Goal: Information Seeking & Learning: Learn about a topic

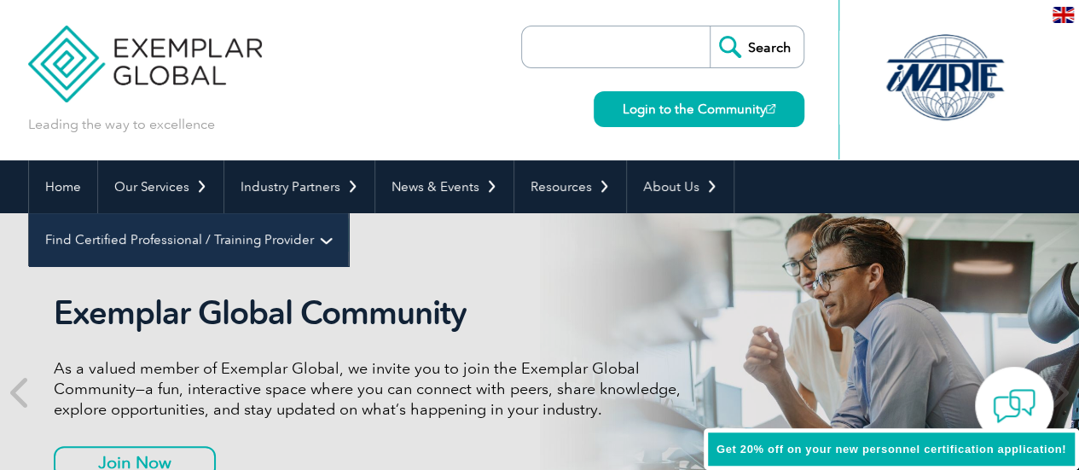
click at [348, 213] on link "Find Certified Professional / Training Provider" at bounding box center [188, 239] width 319 height 53
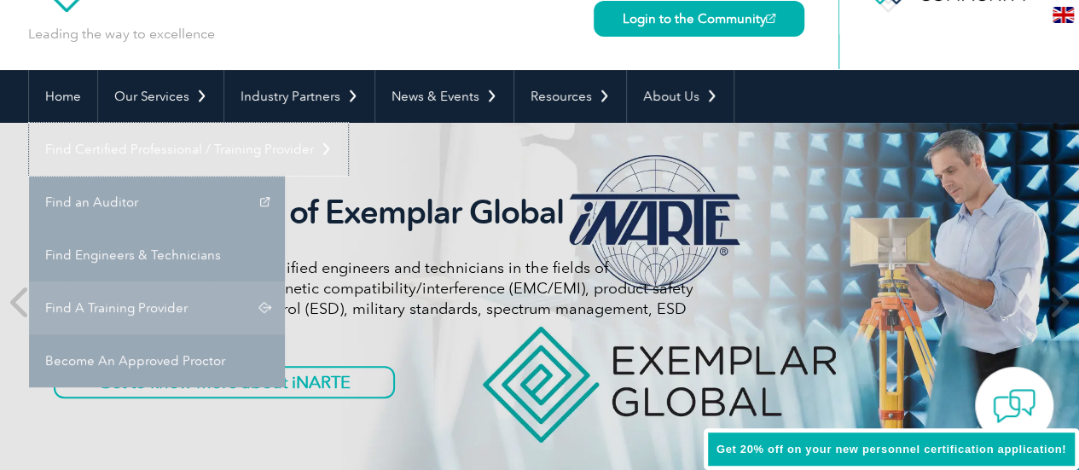
scroll to position [171, 0]
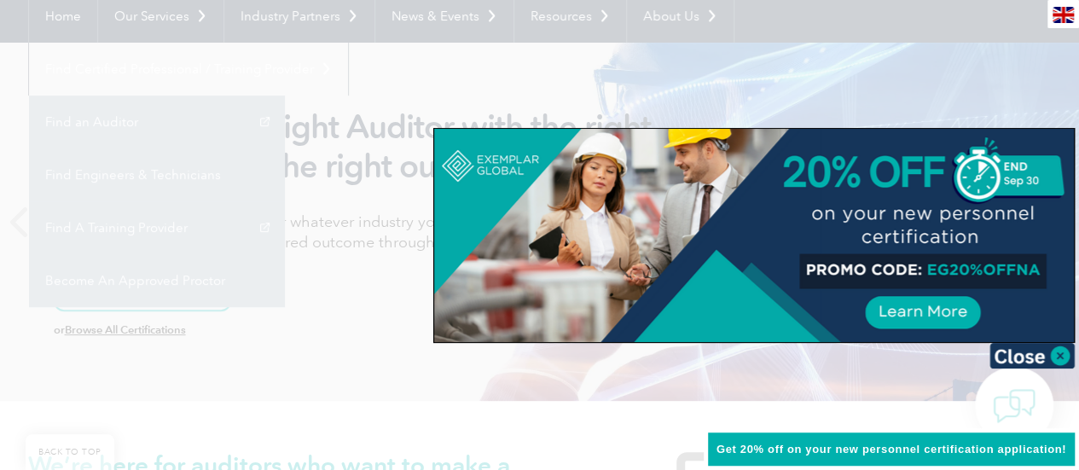
click at [98, 76] on div at bounding box center [539, 235] width 1079 height 470
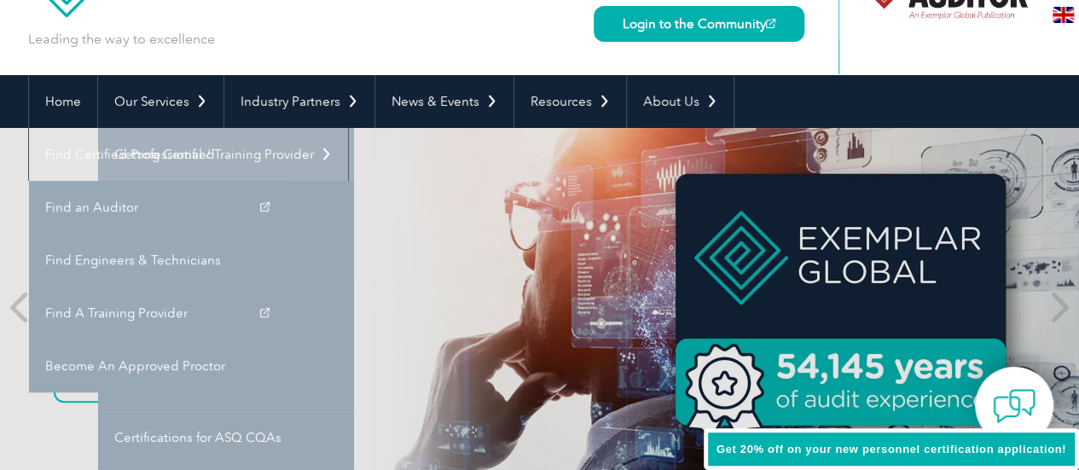
scroll to position [85, 0]
click at [157, 151] on link "Getting Certified" at bounding box center [226, 154] width 256 height 53
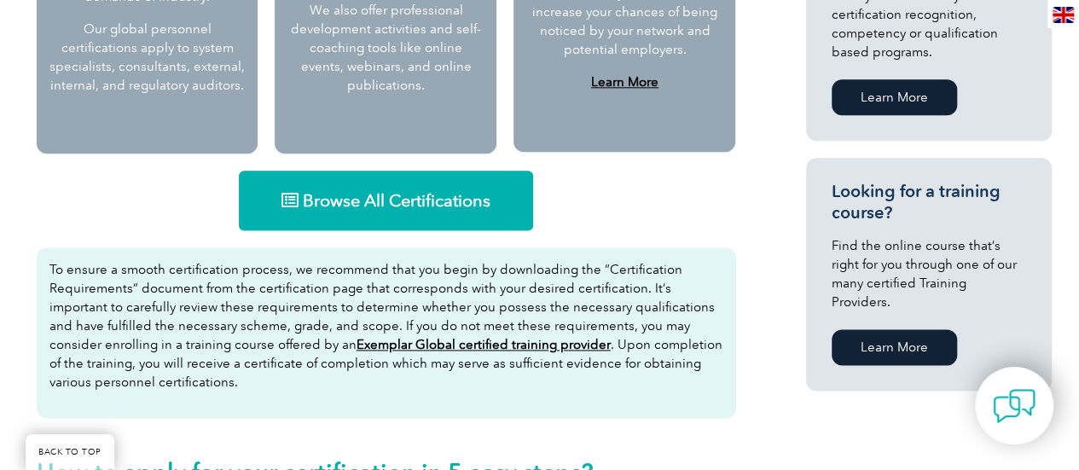
scroll to position [1109, 0]
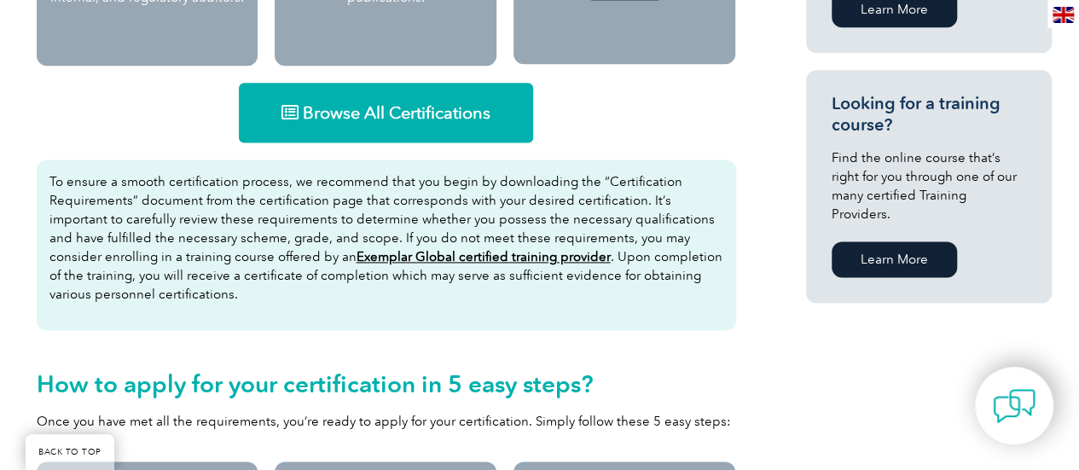
click at [389, 107] on span "Browse All Certifications" at bounding box center [397, 112] width 188 height 17
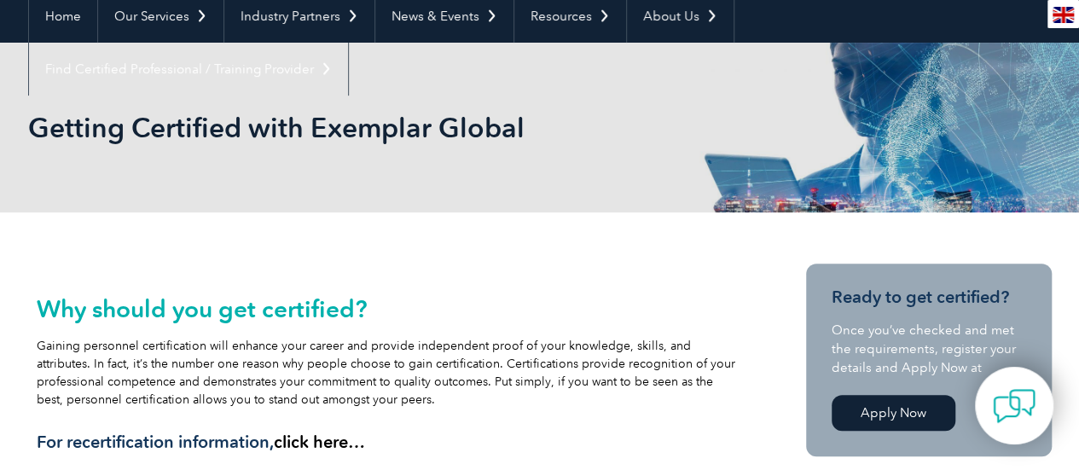
scroll to position [0, 0]
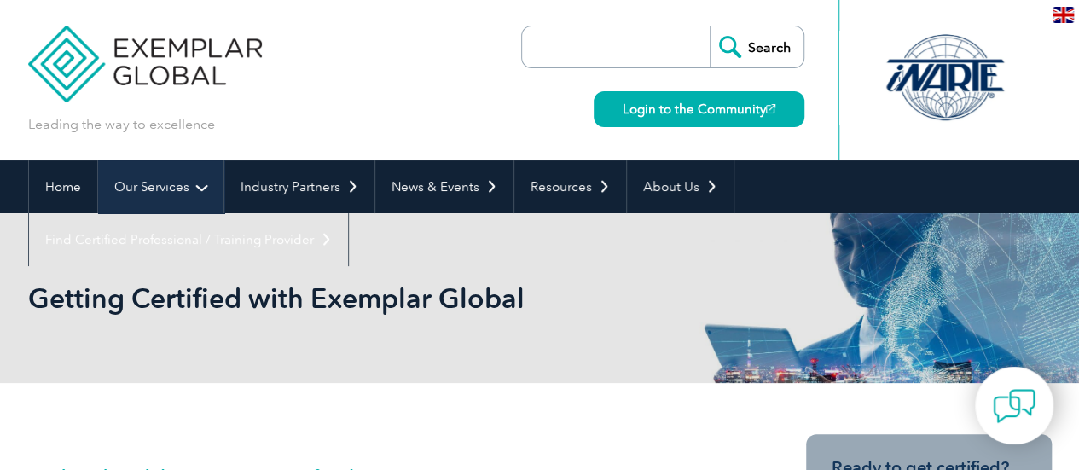
click at [150, 186] on link "Our Services" at bounding box center [160, 186] width 125 height 53
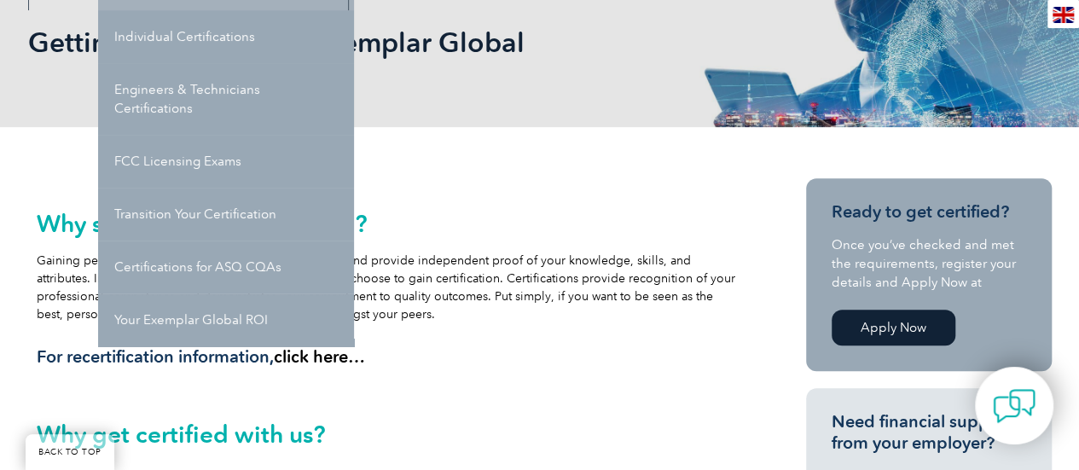
scroll to position [171, 0]
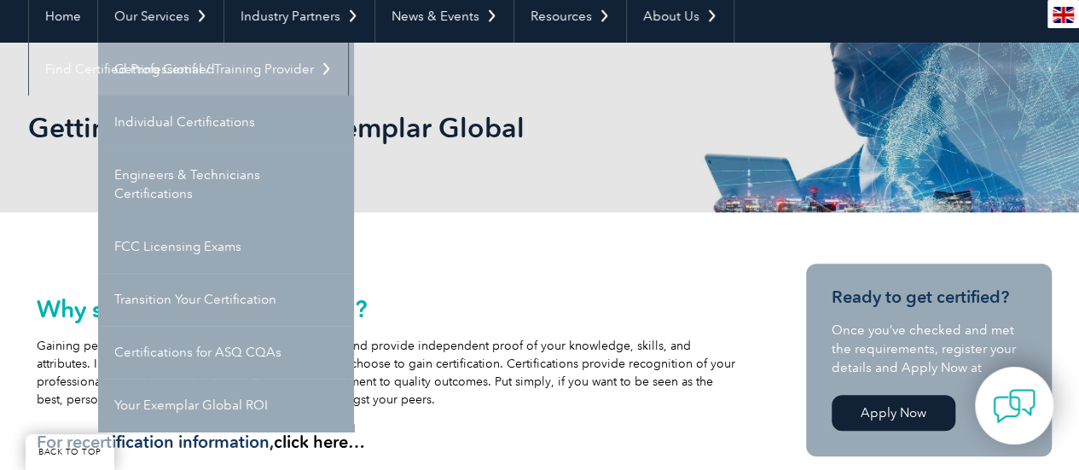
click at [185, 59] on link "Getting Certified" at bounding box center [226, 69] width 256 height 53
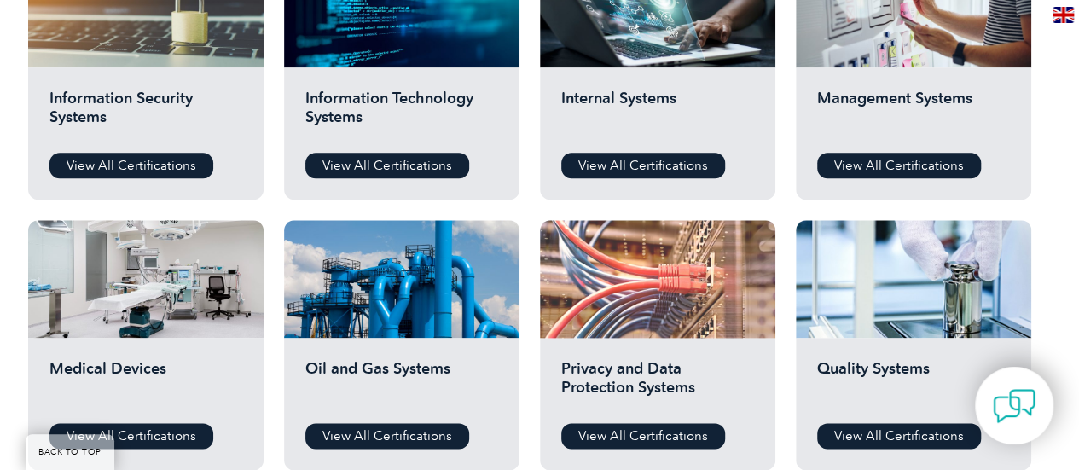
scroll to position [1024, 0]
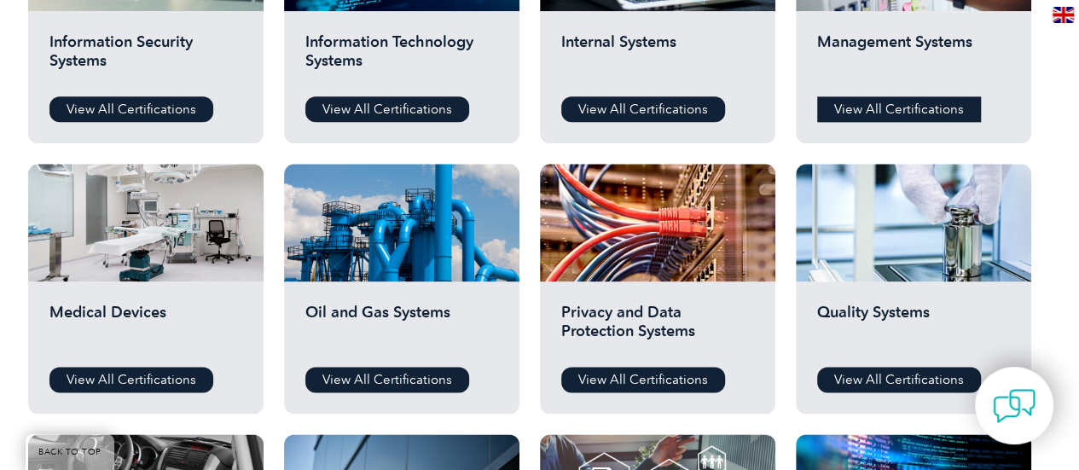
click at [949, 113] on link "View All Certifications" at bounding box center [899, 109] width 164 height 26
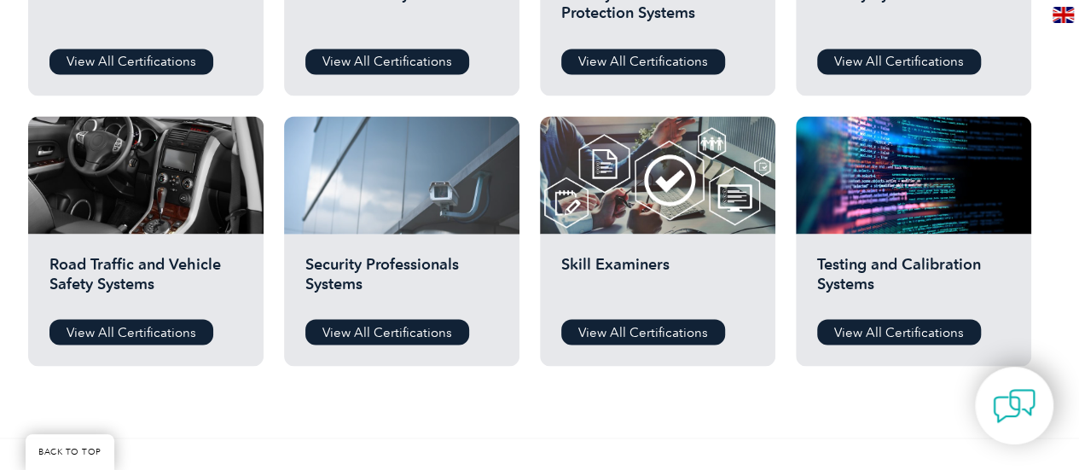
scroll to position [1365, 0]
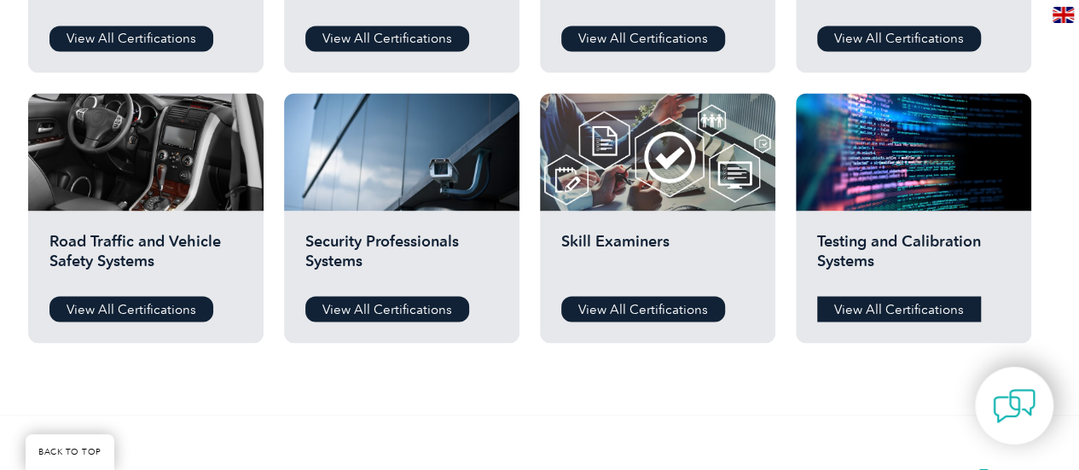
click at [885, 308] on link "View All Certifications" at bounding box center [899, 309] width 164 height 26
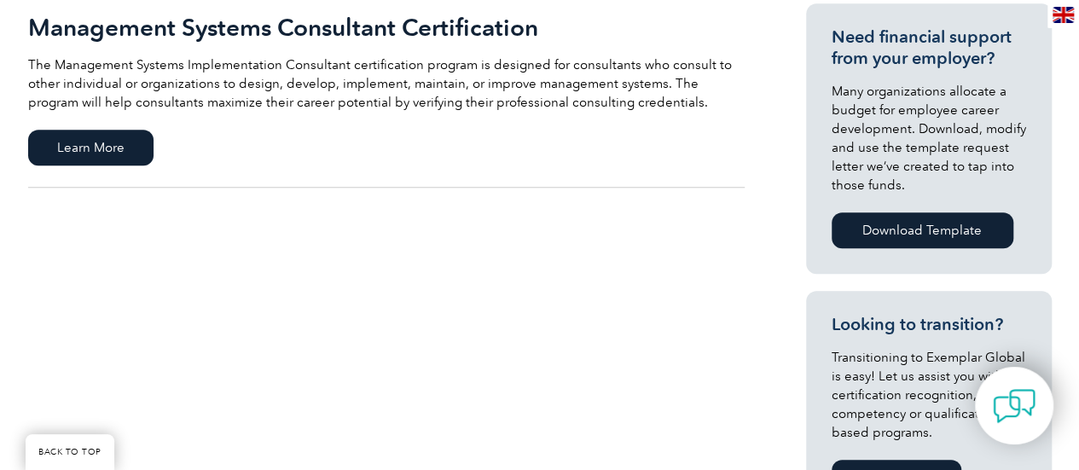
scroll to position [683, 0]
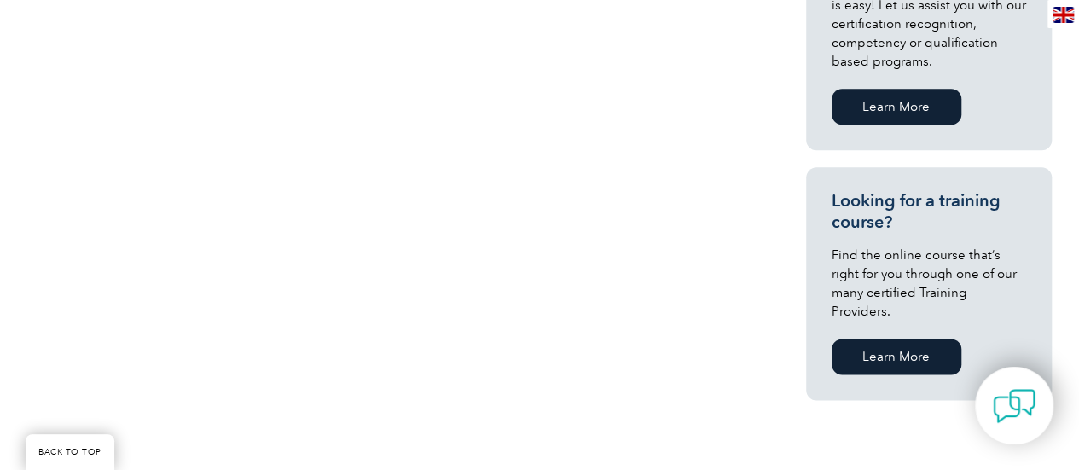
scroll to position [1024, 0]
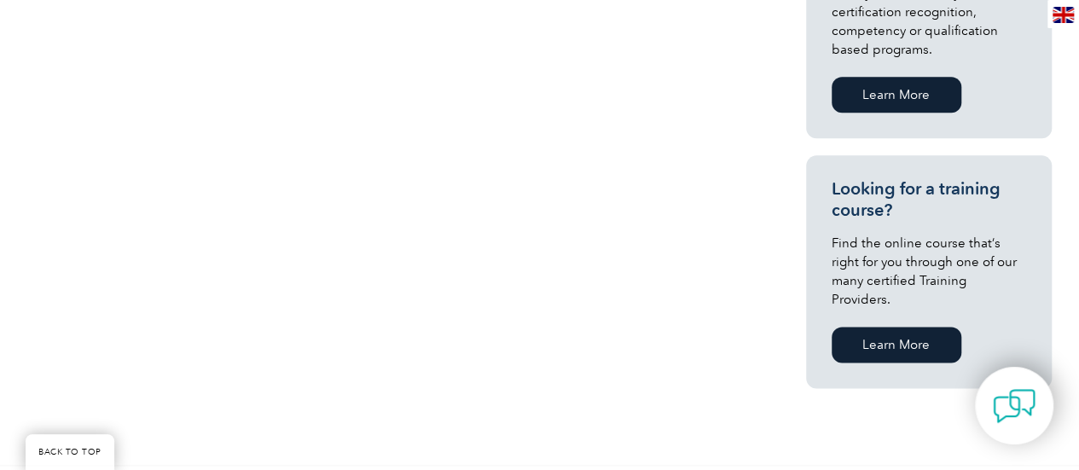
click at [889, 327] on link "Learn More" at bounding box center [897, 345] width 130 height 36
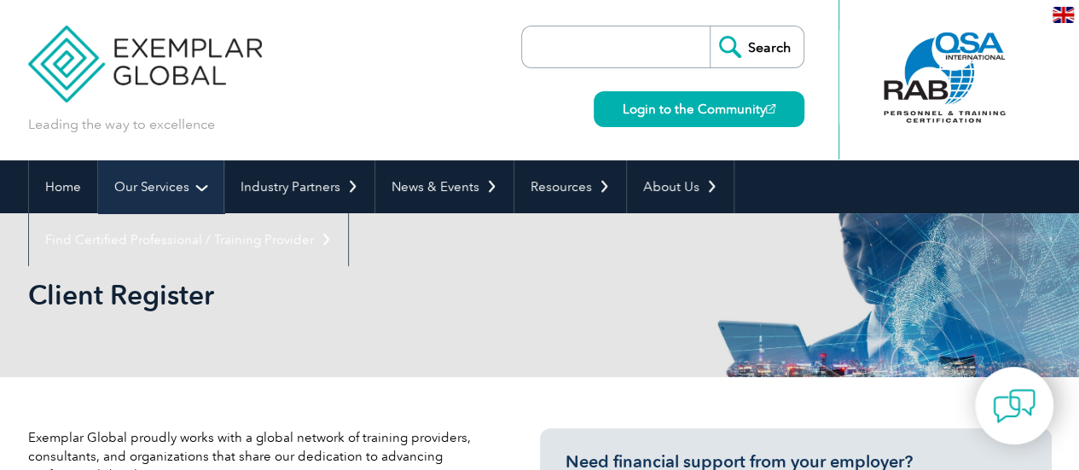
scroll to position [256, 0]
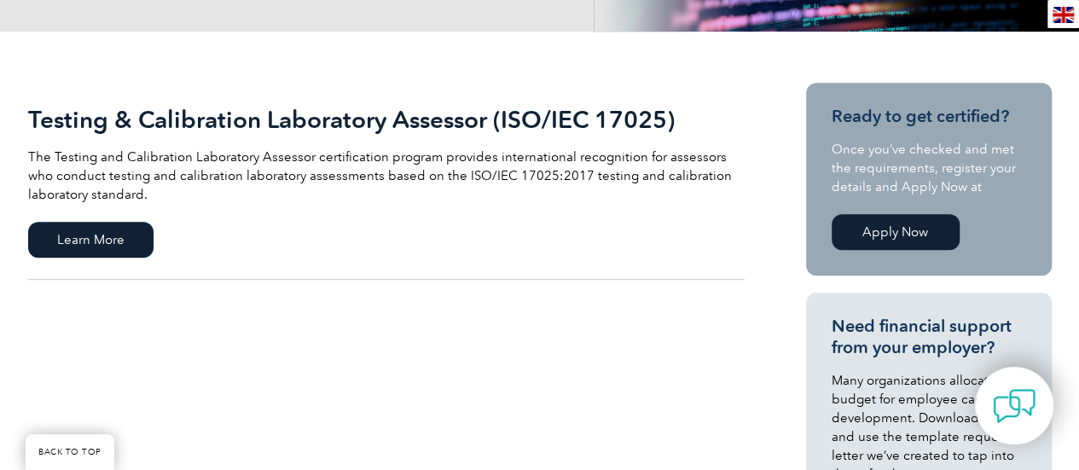
scroll to position [341, 0]
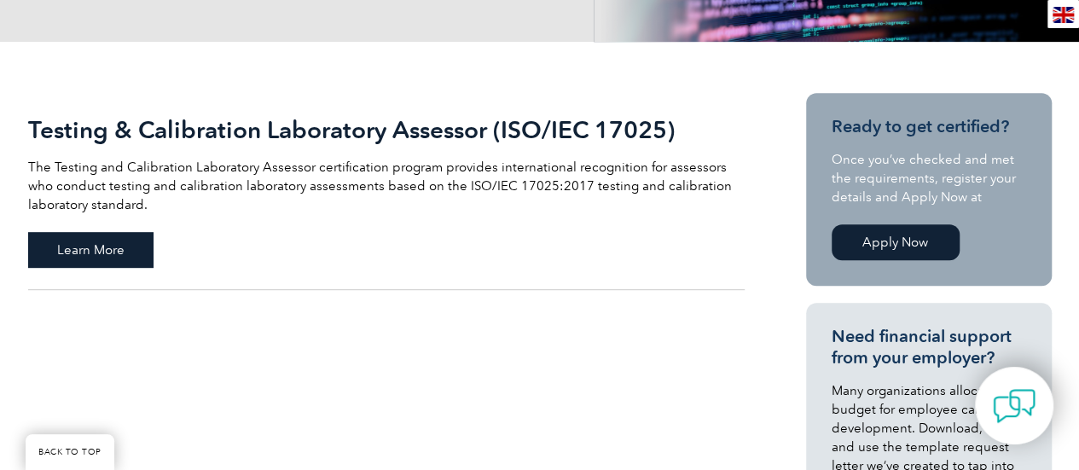
click at [71, 241] on span "Learn More" at bounding box center [90, 250] width 125 height 36
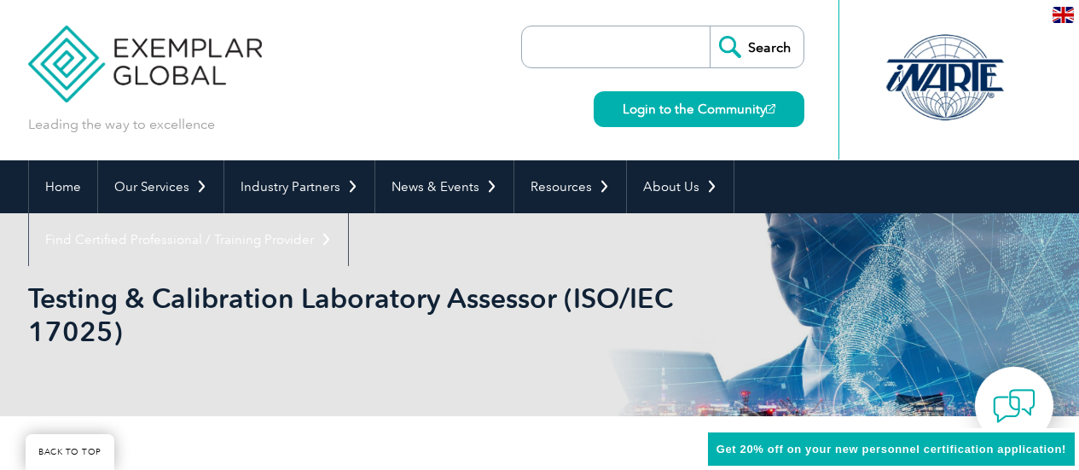
scroll to position [323, 0]
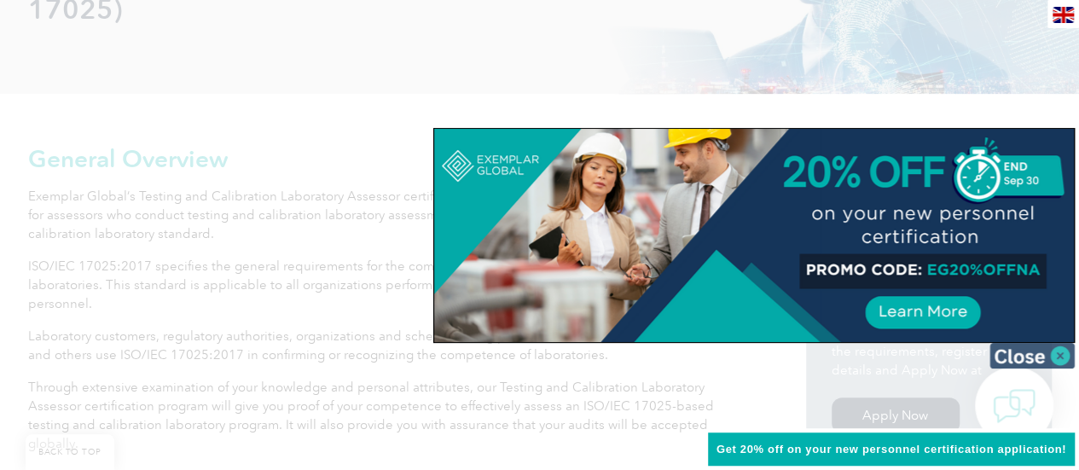
click at [1061, 349] on img at bounding box center [1032, 356] width 85 height 26
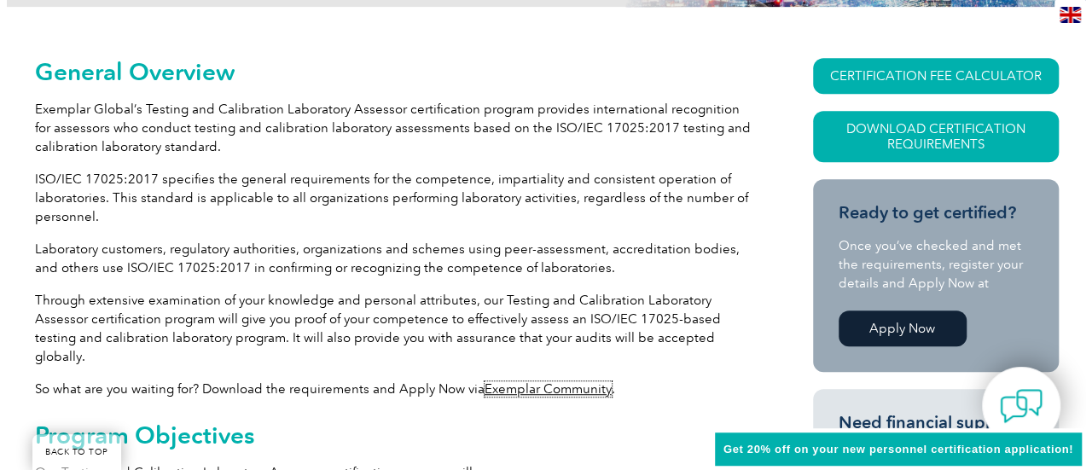
scroll to position [427, 0]
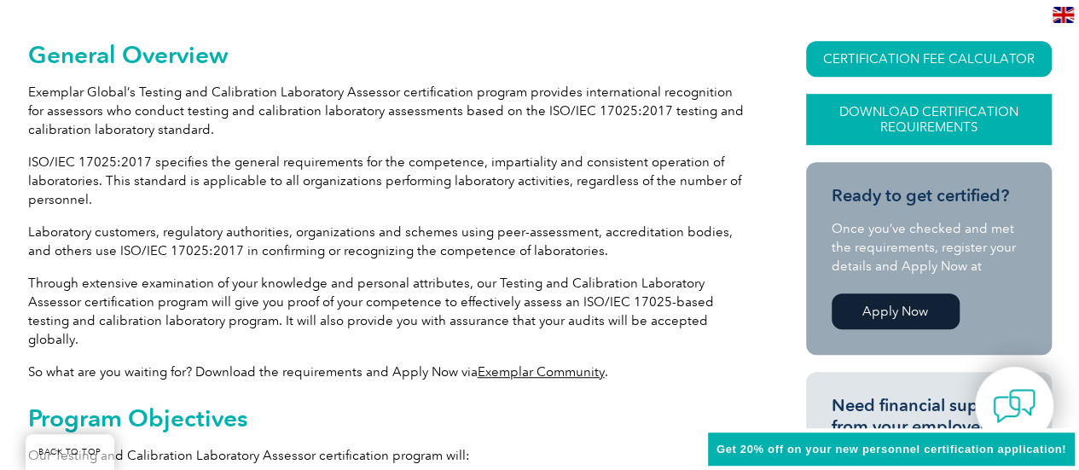
click at [945, 115] on link "Download Certification Requirements" at bounding box center [929, 119] width 246 height 51
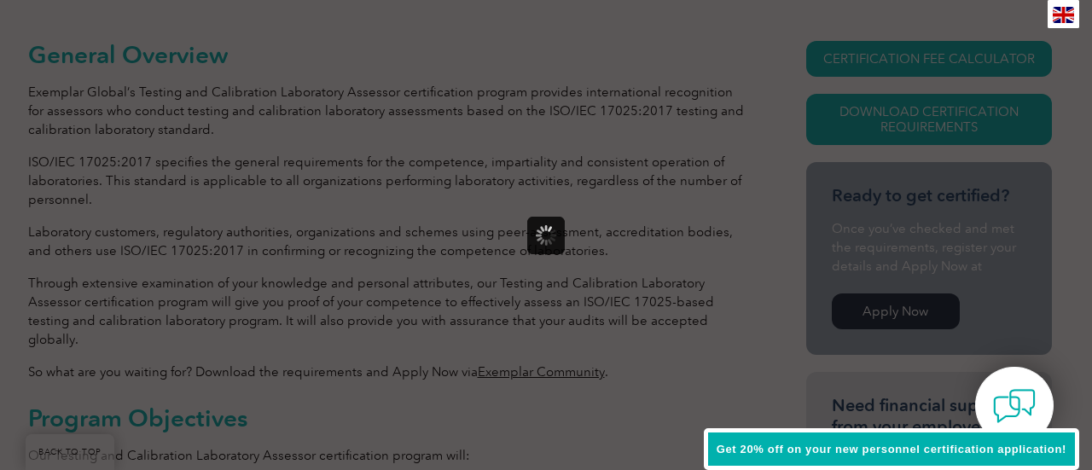
scroll to position [0, 0]
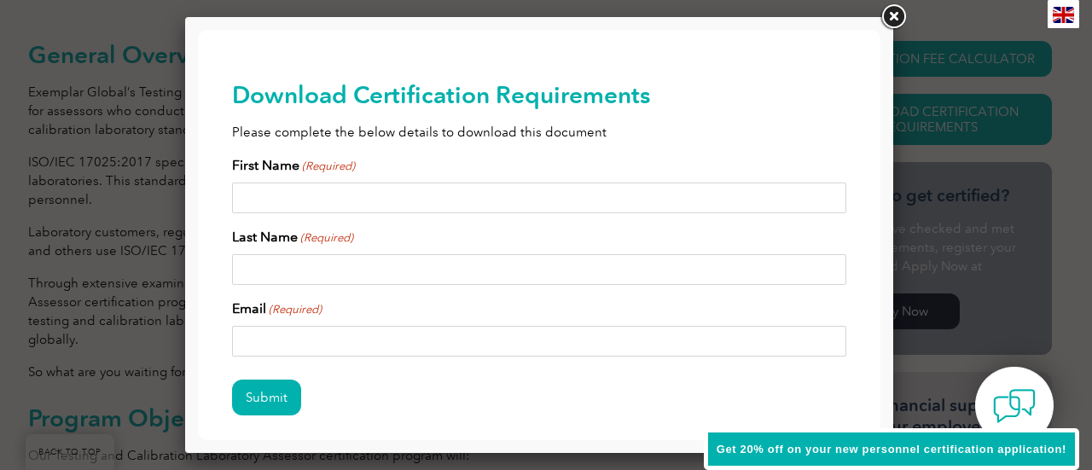
click at [352, 209] on input "First Name (Required)" at bounding box center [539, 198] width 614 height 31
type input "Matthew"
type input "Meiller"
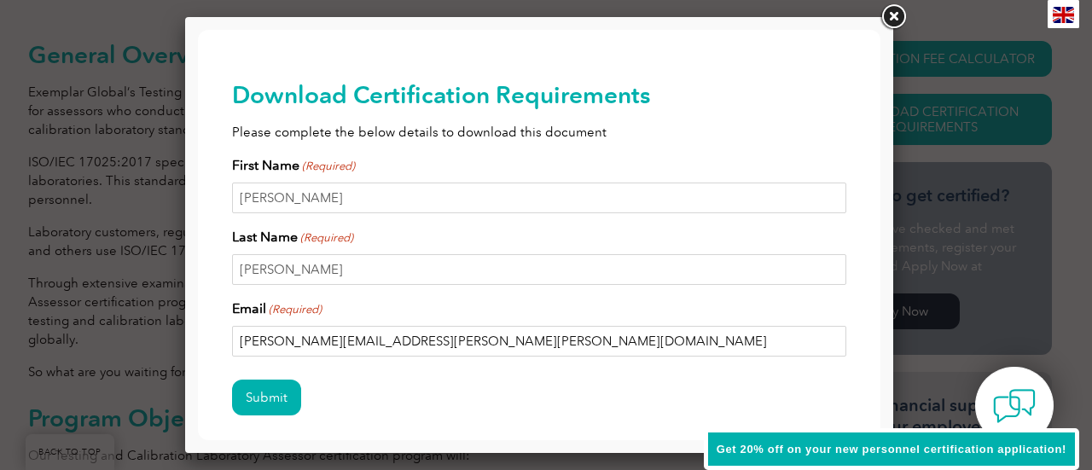
type input "matthew.meiller@harley-davidson.com"
click at [232, 380] on input "Submit" at bounding box center [266, 398] width 69 height 36
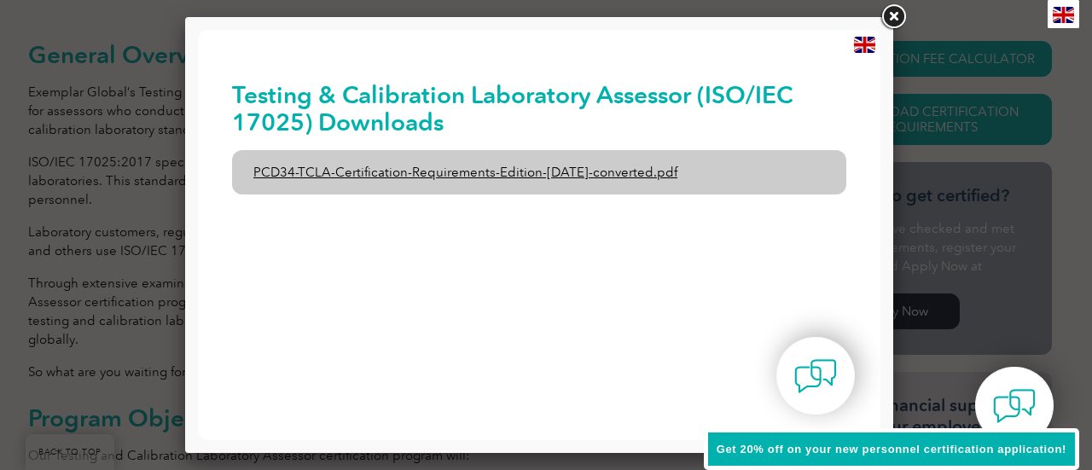
click at [572, 171] on link "PCD34-TCLA-Certification-Requirements-Edition-1-June-2020-converted.pdf" at bounding box center [539, 172] width 614 height 44
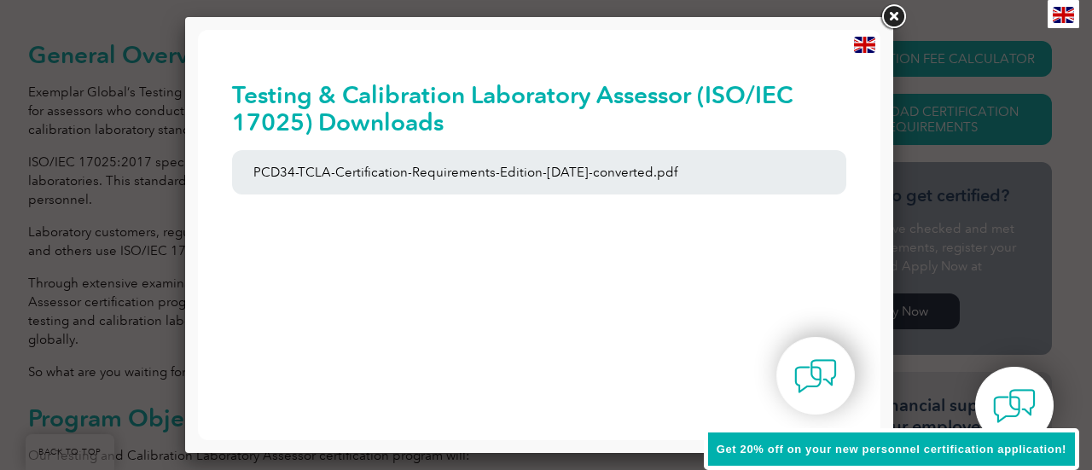
click at [898, 15] on link at bounding box center [893, 17] width 31 height 31
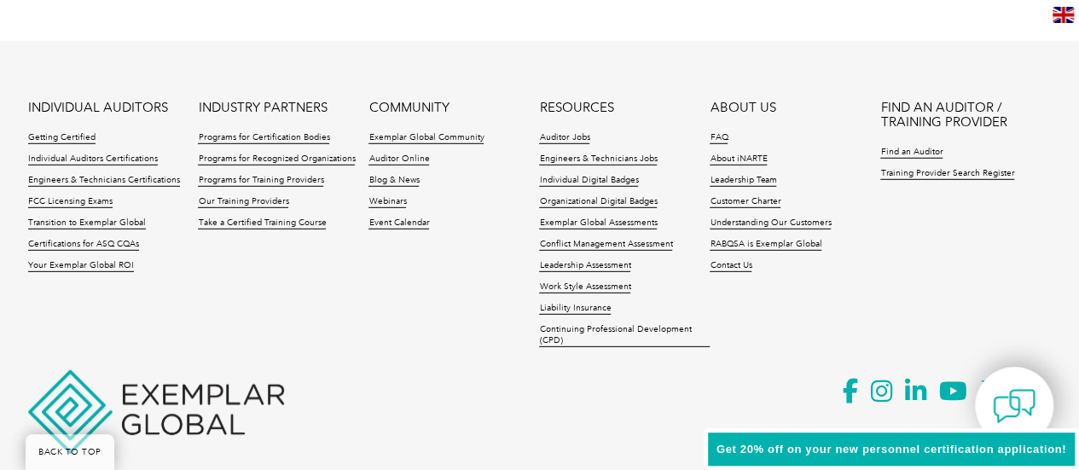
scroll to position [2422, 0]
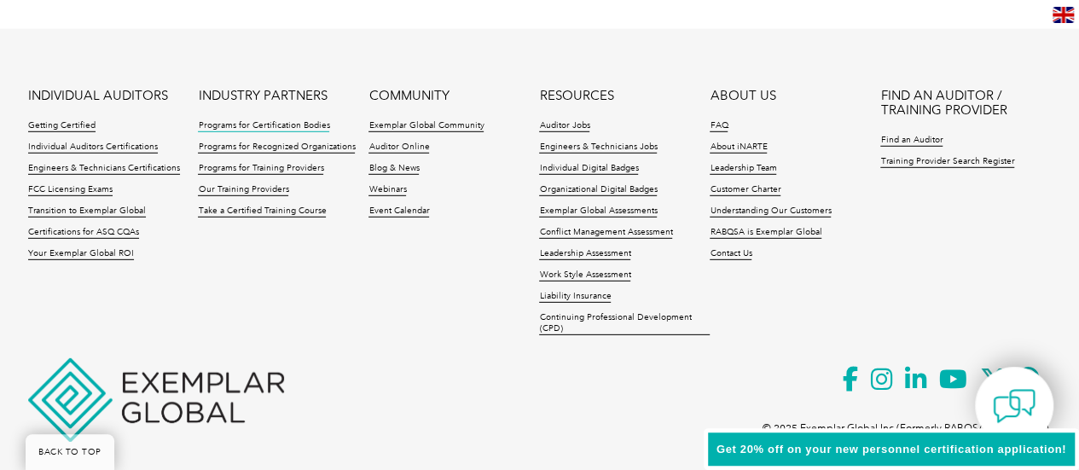
click at [283, 120] on link "Programs for Certification Bodies" at bounding box center [263, 126] width 131 height 12
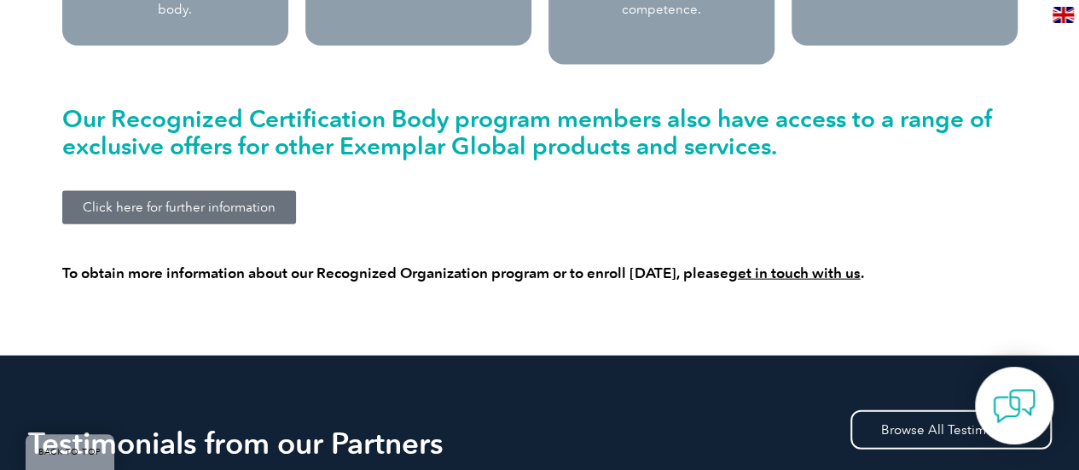
scroll to position [1858, 0]
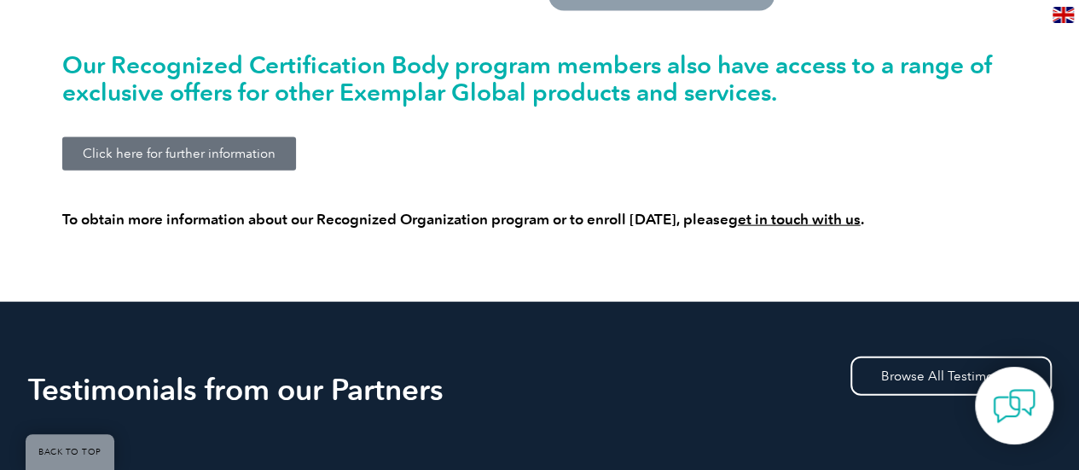
click at [270, 151] on div "Click here for further information" at bounding box center [540, 154] width 973 height 50
click at [263, 142] on link "Click here for further information" at bounding box center [179, 153] width 234 height 33
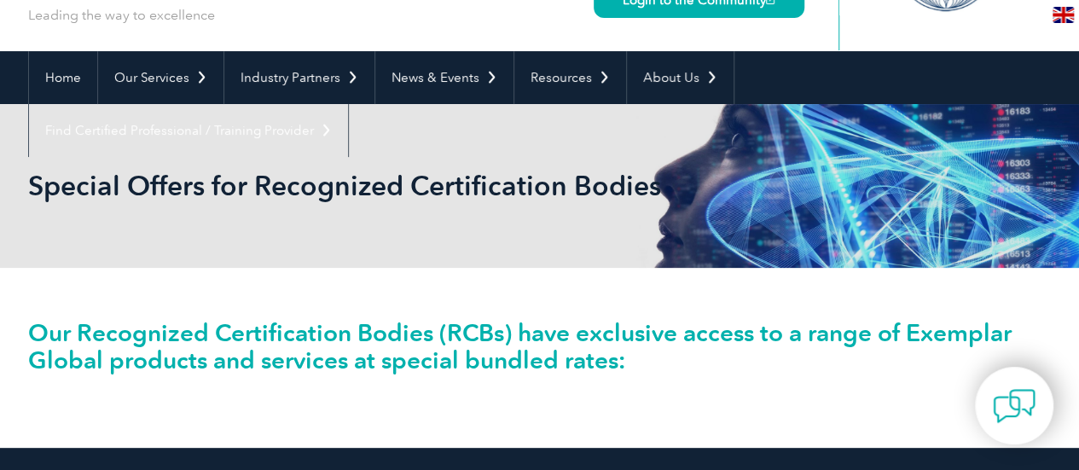
scroll to position [85, 0]
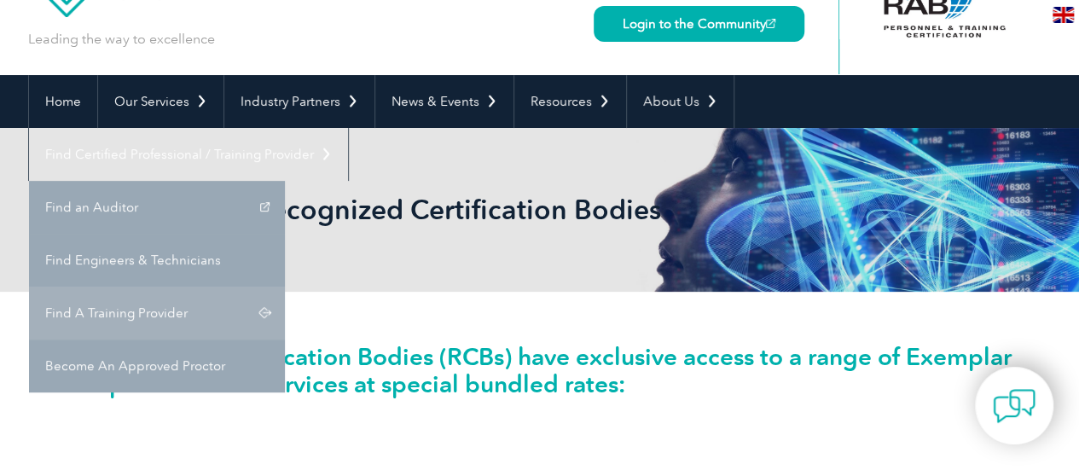
click at [285, 287] on link "Find A Training Provider" at bounding box center [157, 313] width 256 height 53
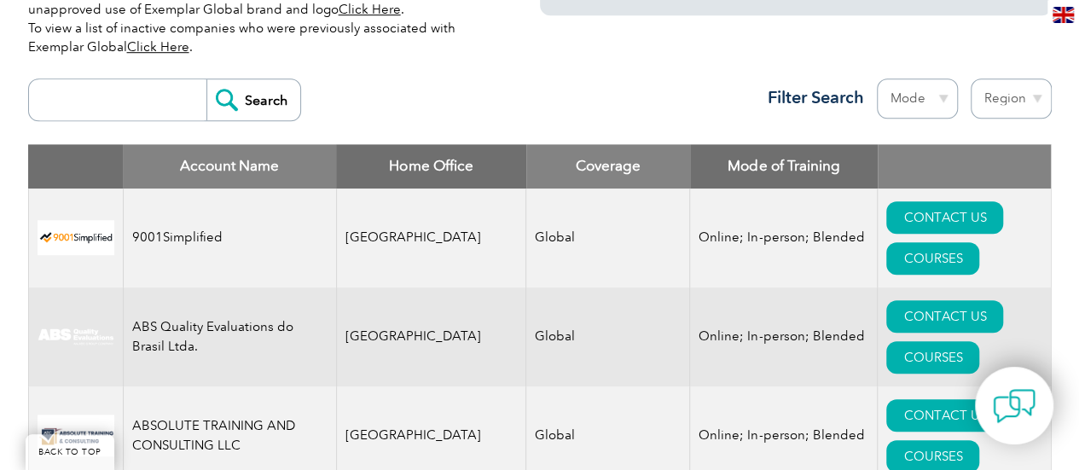
scroll to position [512, 0]
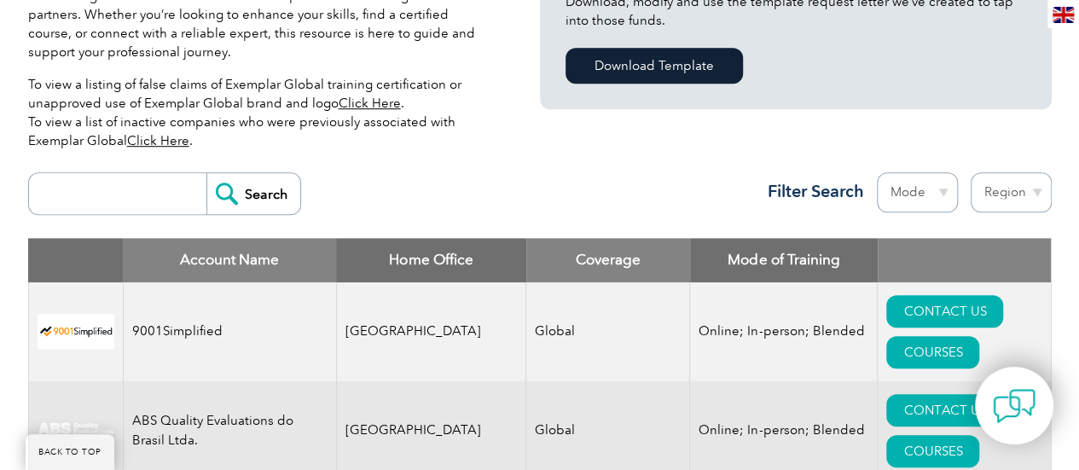
click at [132, 199] on input "search" at bounding box center [122, 193] width 169 height 41
type input "17025"
click at [206, 173] on input "Search" at bounding box center [253, 193] width 94 height 41
click at [1017, 190] on select "Region Australia Bahrain Bangladesh Brazil Canada Colombia Dominican Republic E…" at bounding box center [1011, 192] width 81 height 40
select select "United States"
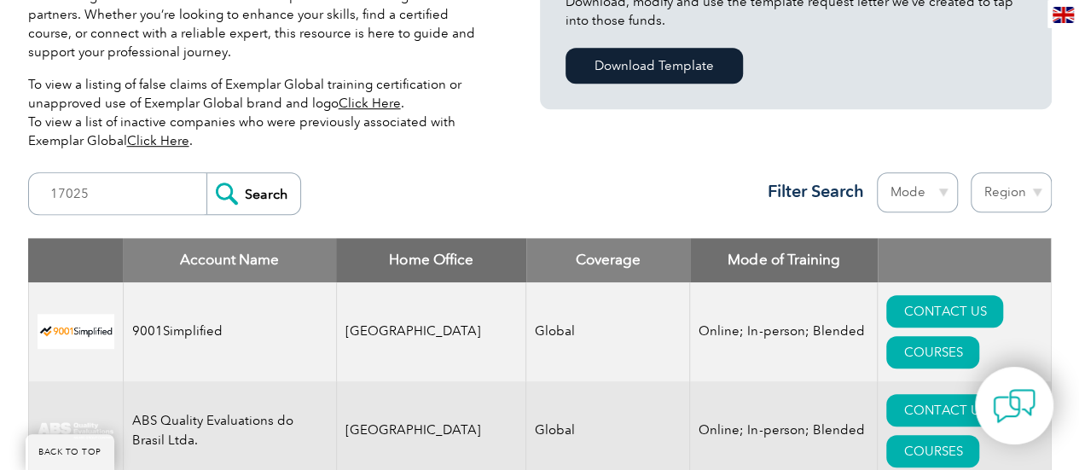
click at [971, 172] on select "Region Australia Bahrain Bangladesh Brazil Canada Colombia Dominican Republic E…" at bounding box center [1011, 192] width 81 height 40
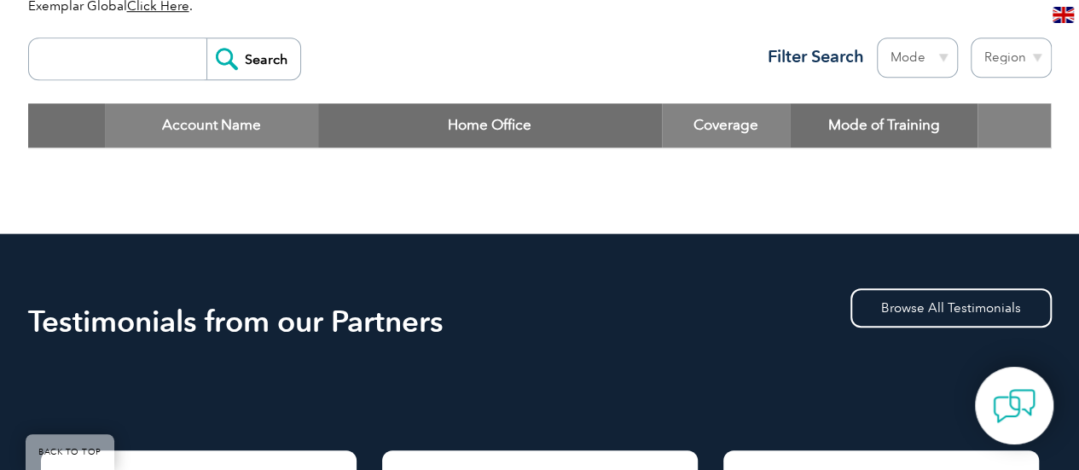
scroll to position [683, 0]
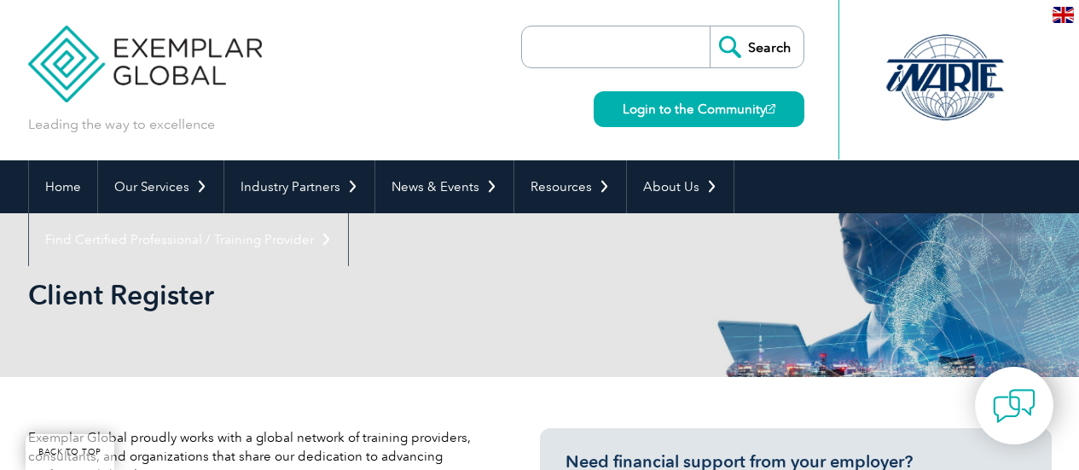
select select "[GEOGRAPHIC_DATA]"
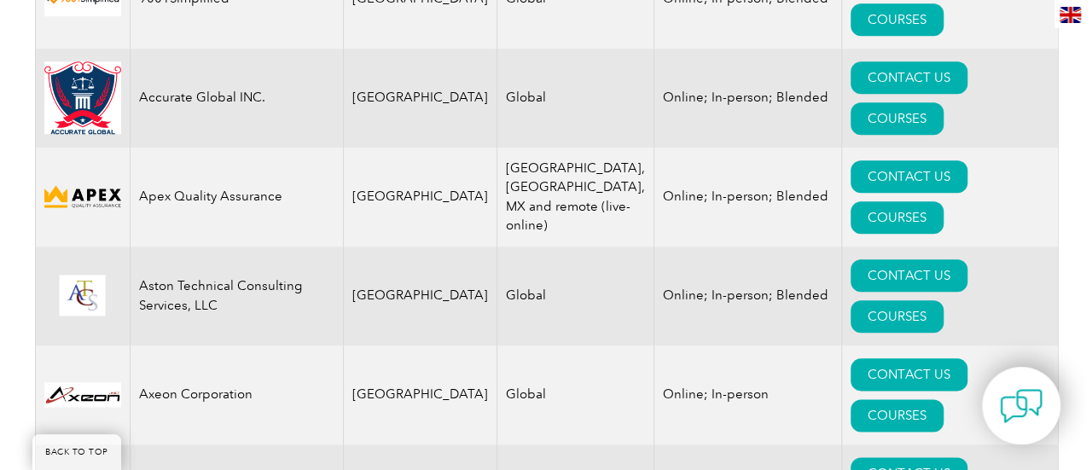
scroll to position [773, 0]
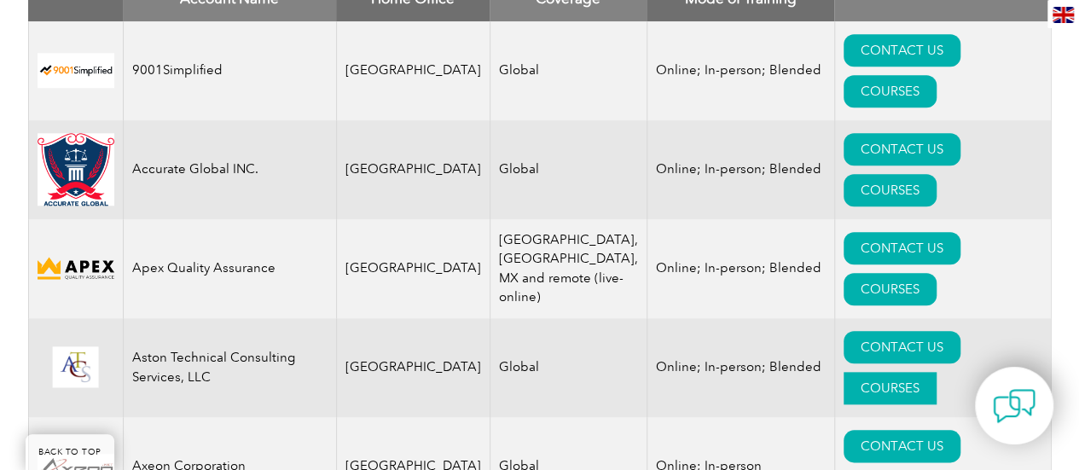
click at [937, 372] on link "COURSES" at bounding box center [890, 388] width 93 height 32
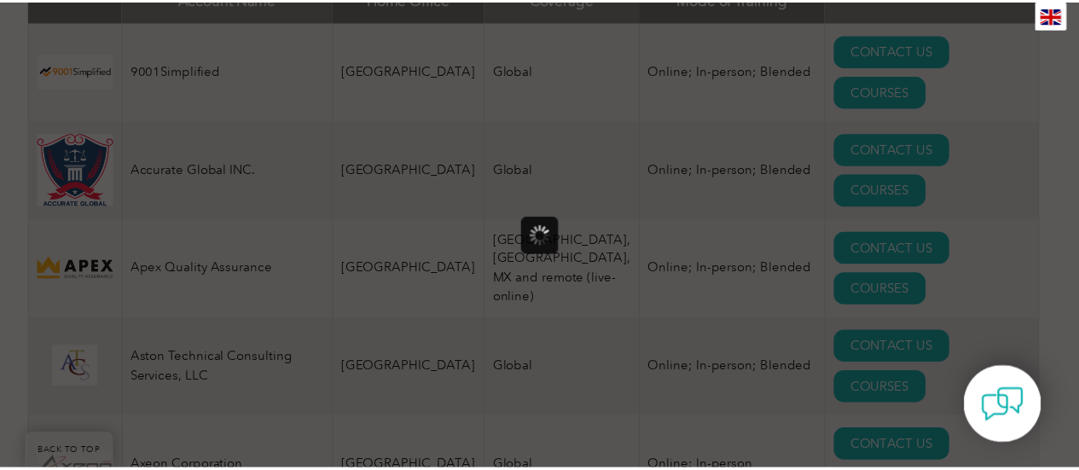
scroll to position [0, 0]
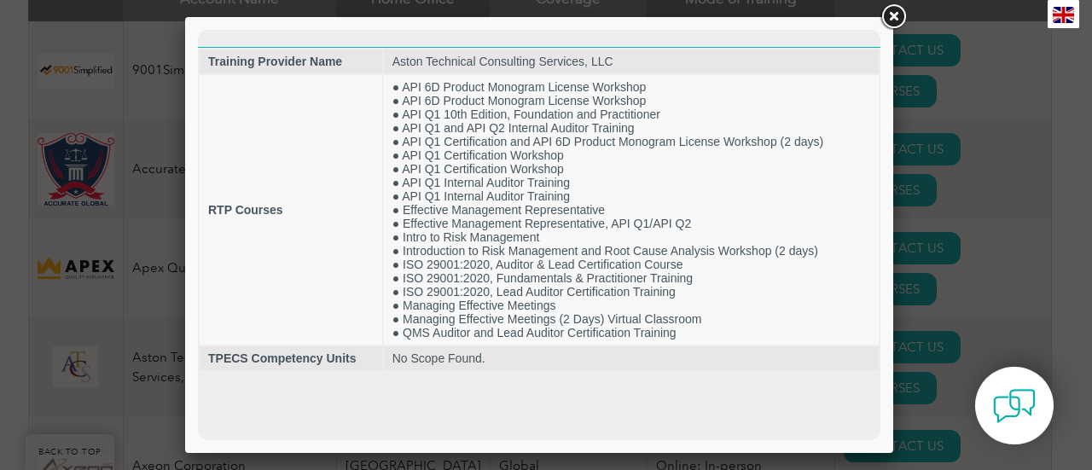
click at [898, 13] on link at bounding box center [893, 17] width 31 height 31
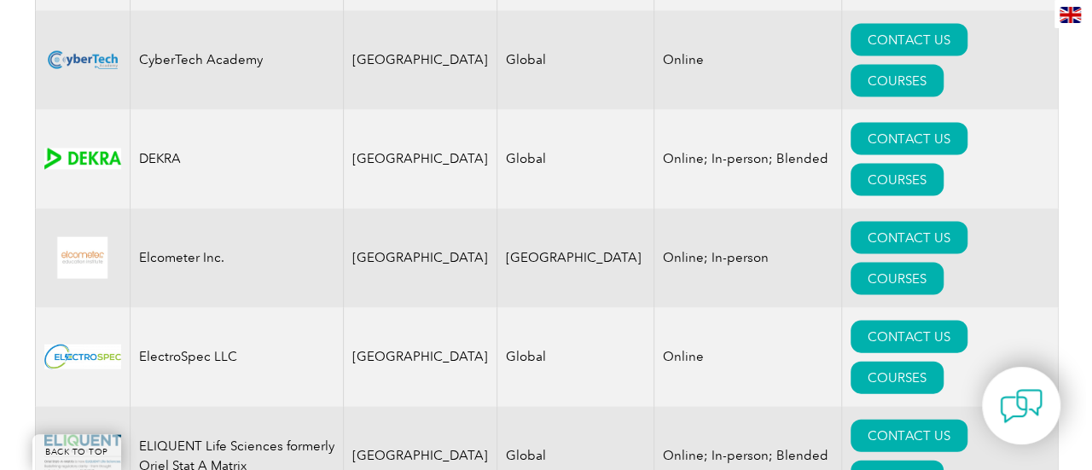
scroll to position [1712, 0]
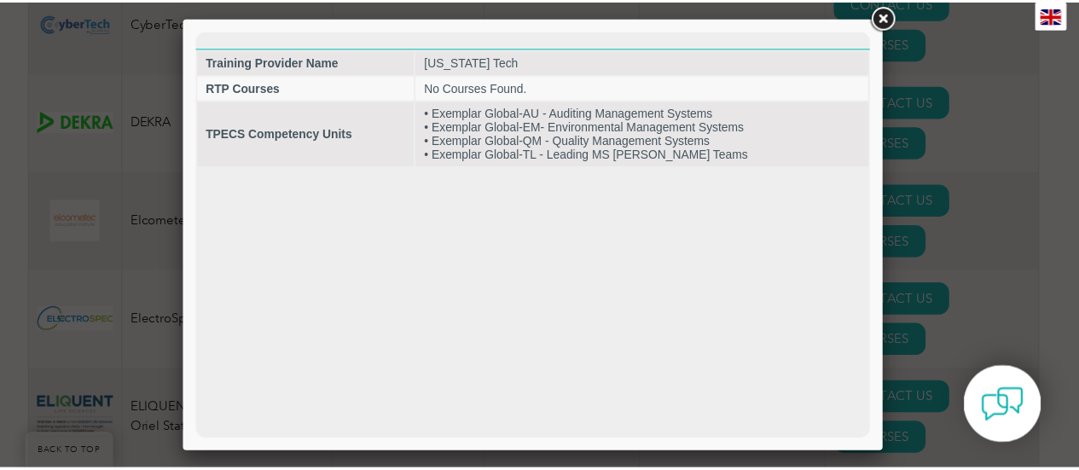
scroll to position [0, 0]
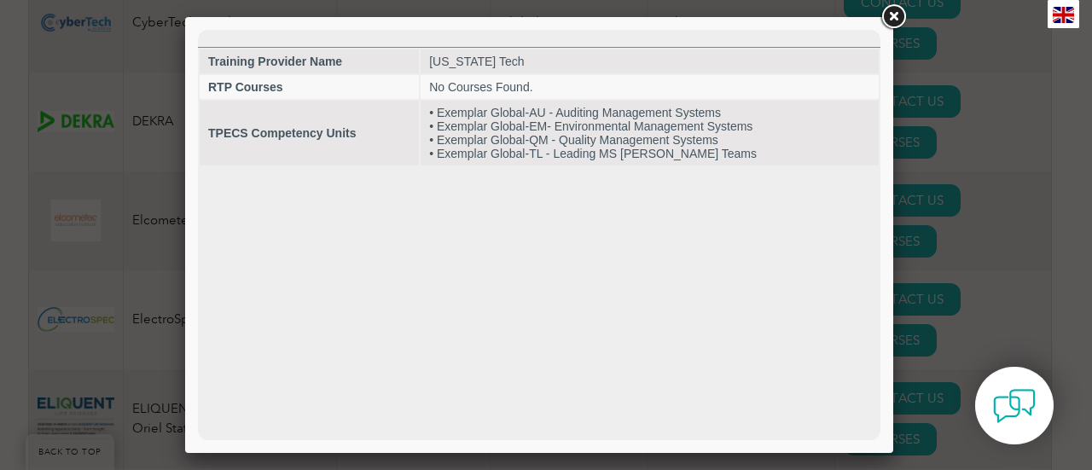
click at [903, 13] on link at bounding box center [893, 17] width 31 height 31
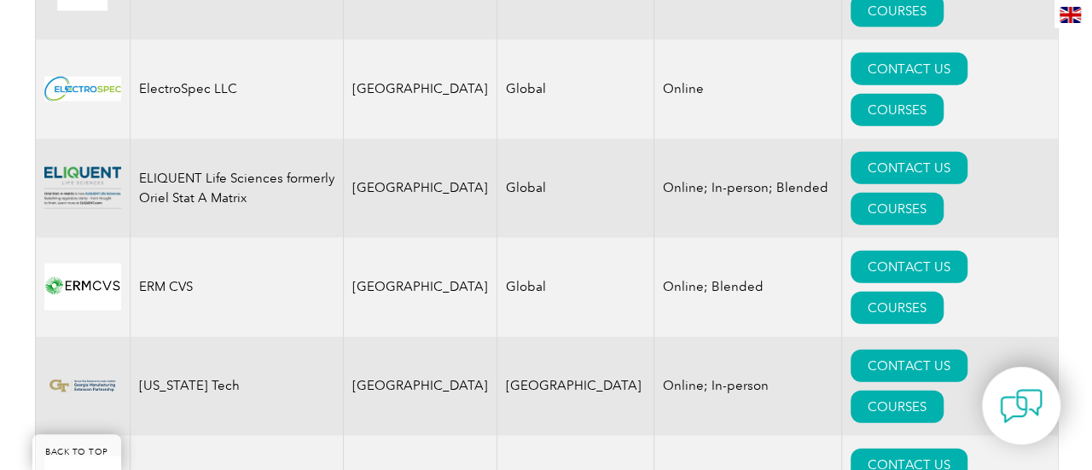
scroll to position [1967, 0]
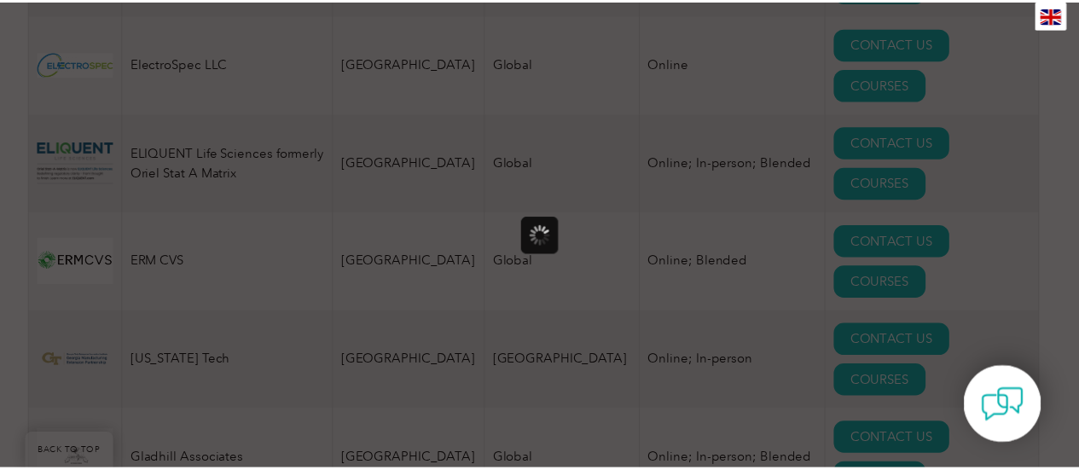
scroll to position [0, 0]
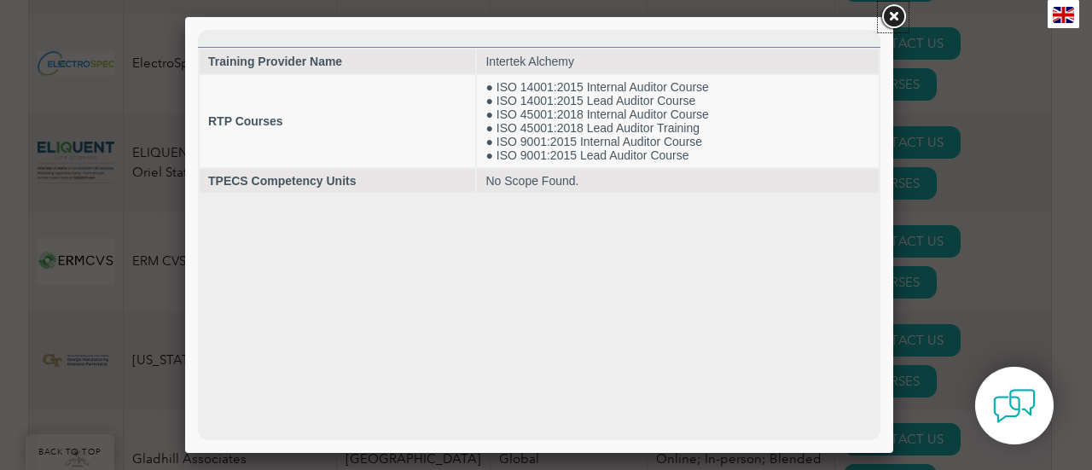
click at [891, 13] on link at bounding box center [893, 17] width 31 height 31
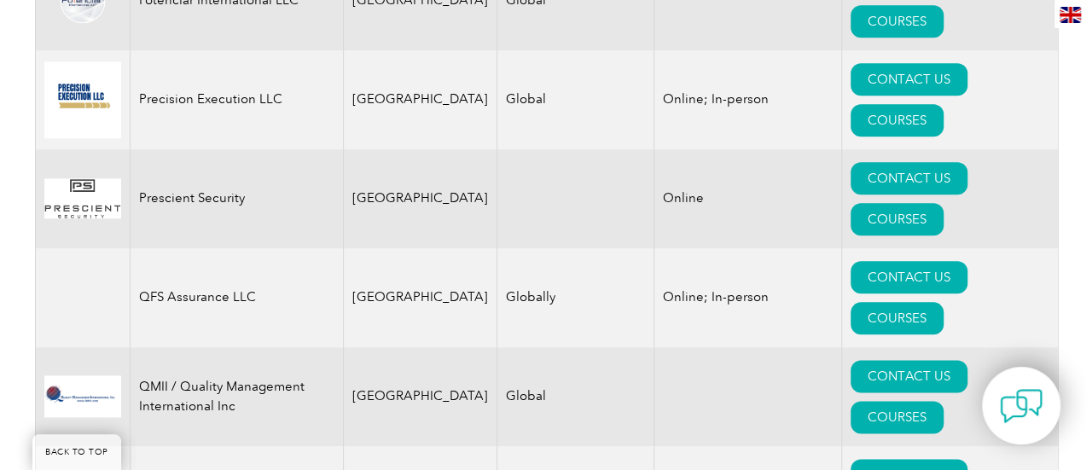
scroll to position [4186, 0]
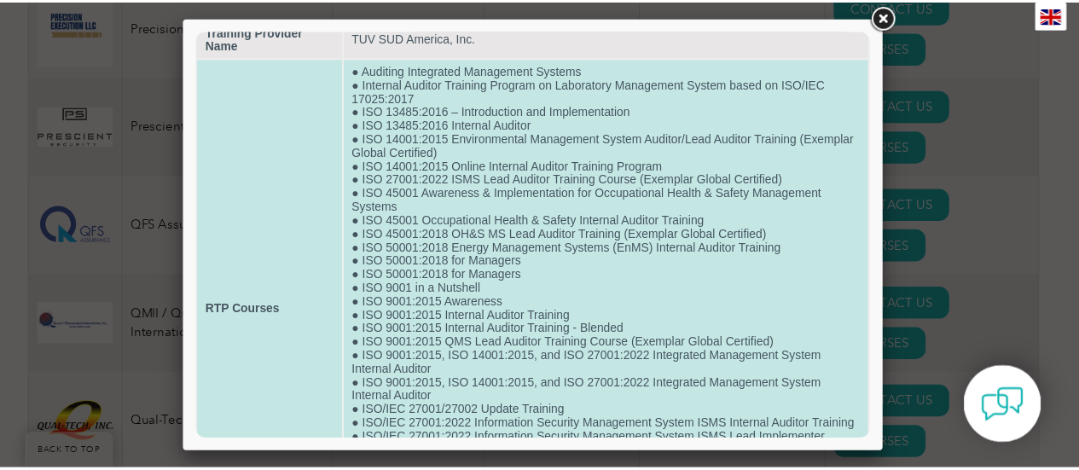
scroll to position [0, 0]
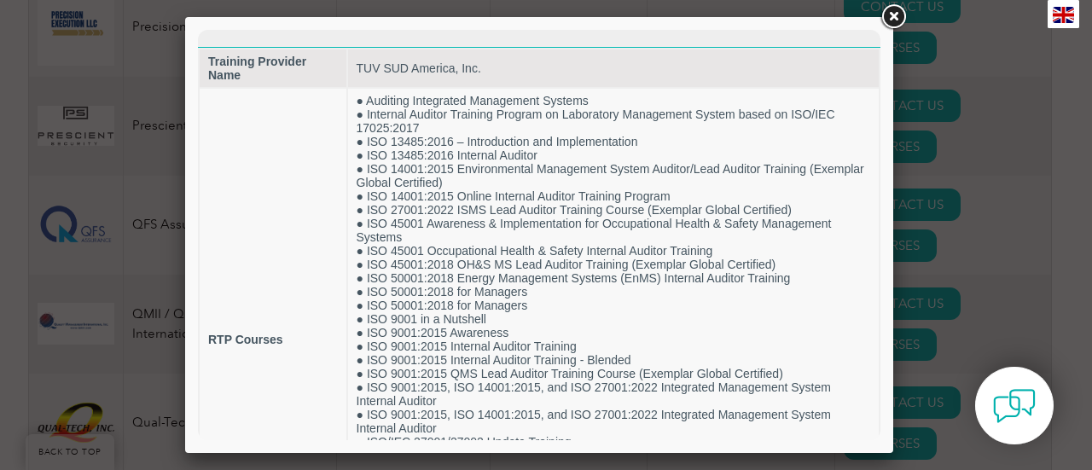
click at [900, 15] on link at bounding box center [893, 17] width 31 height 31
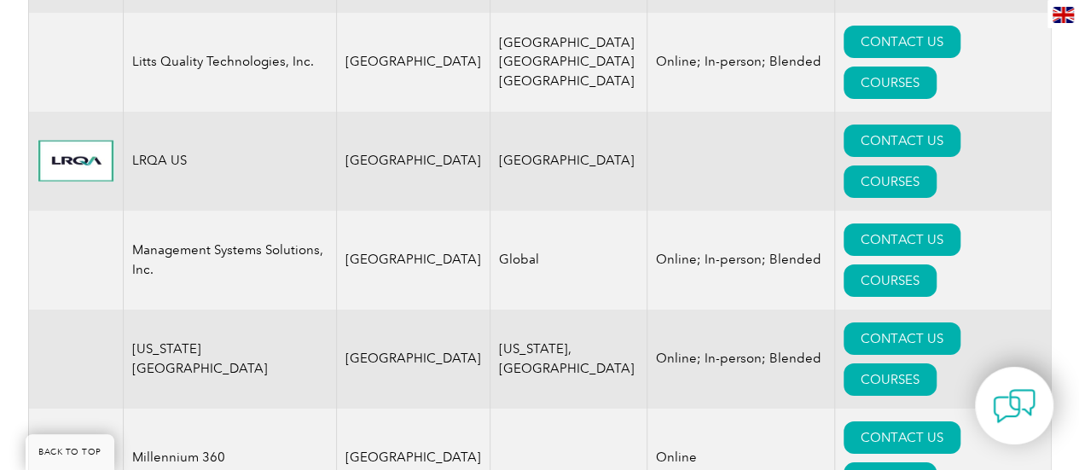
scroll to position [2565, 0]
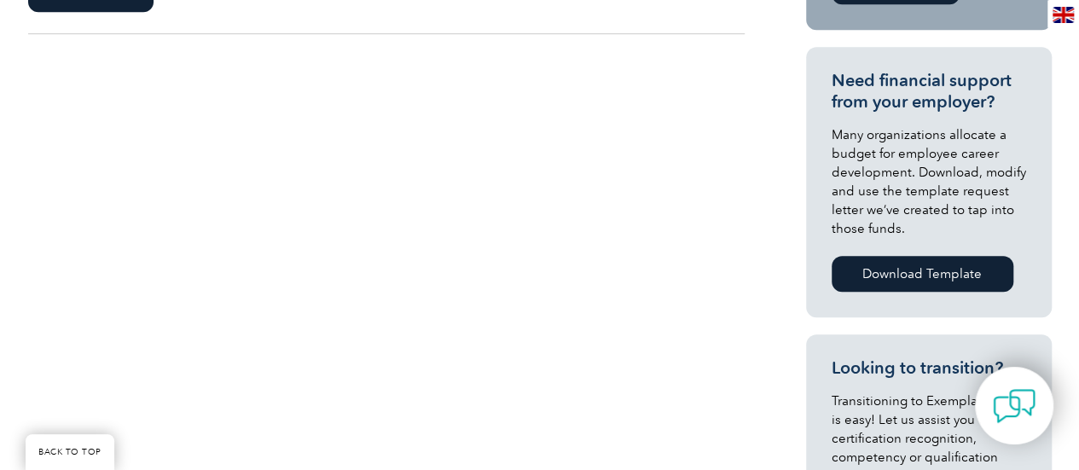
scroll to position [341, 0]
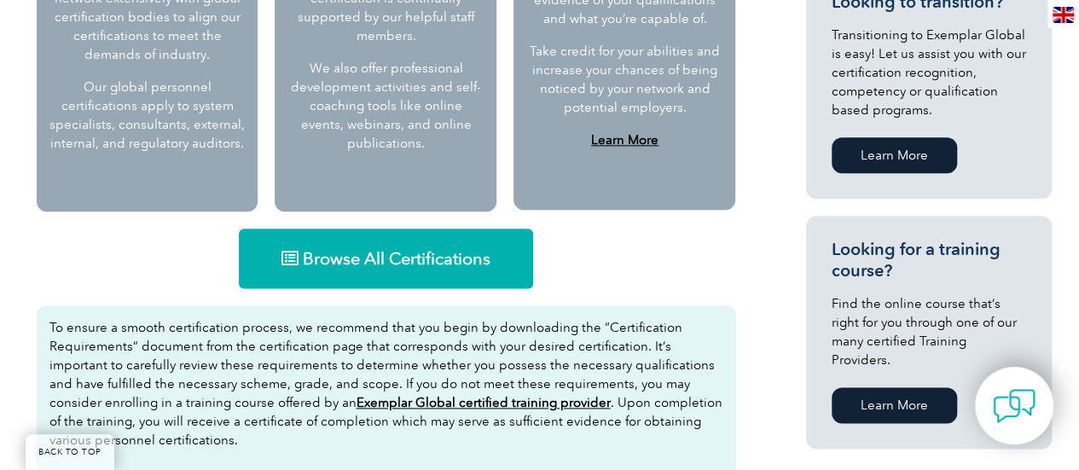
scroll to position [1024, 0]
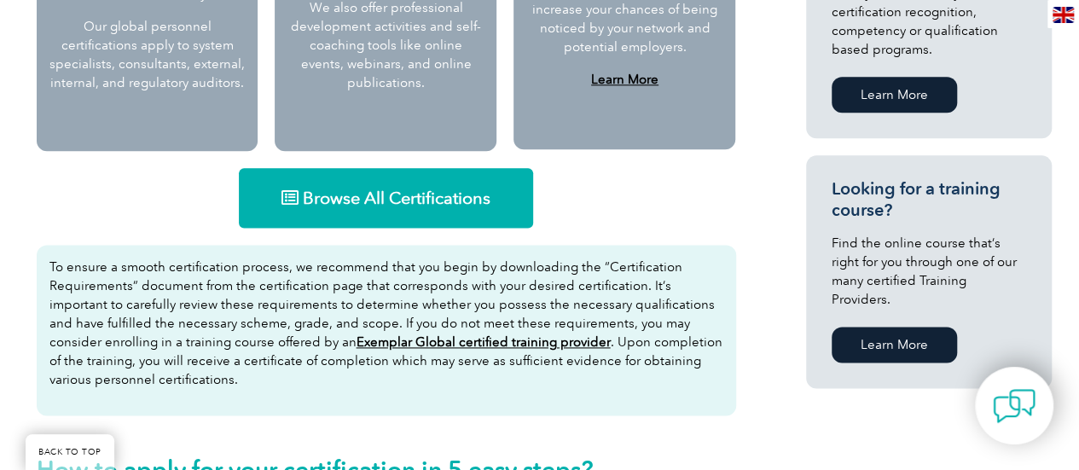
click at [379, 201] on span "Browse All Certifications" at bounding box center [397, 197] width 188 height 17
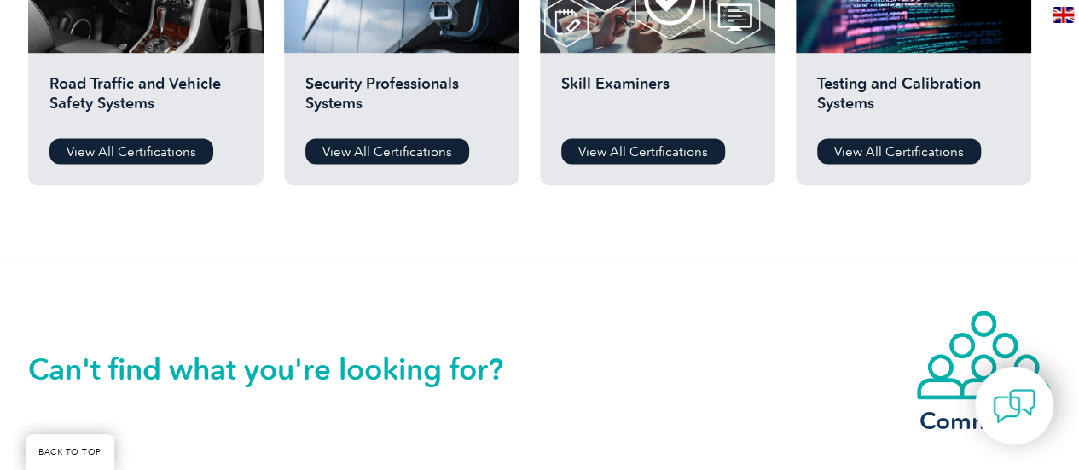
scroll to position [1450, 0]
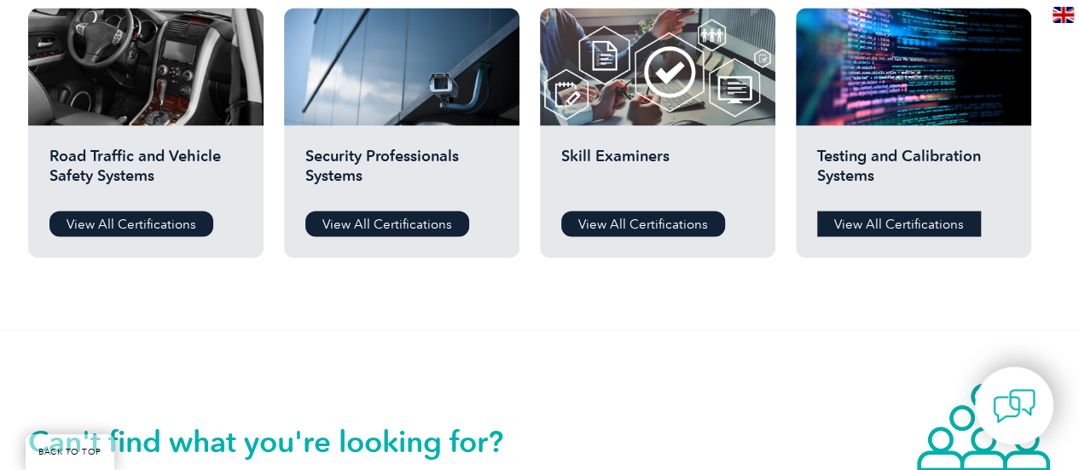
click at [933, 224] on link "View All Certifications" at bounding box center [899, 224] width 164 height 26
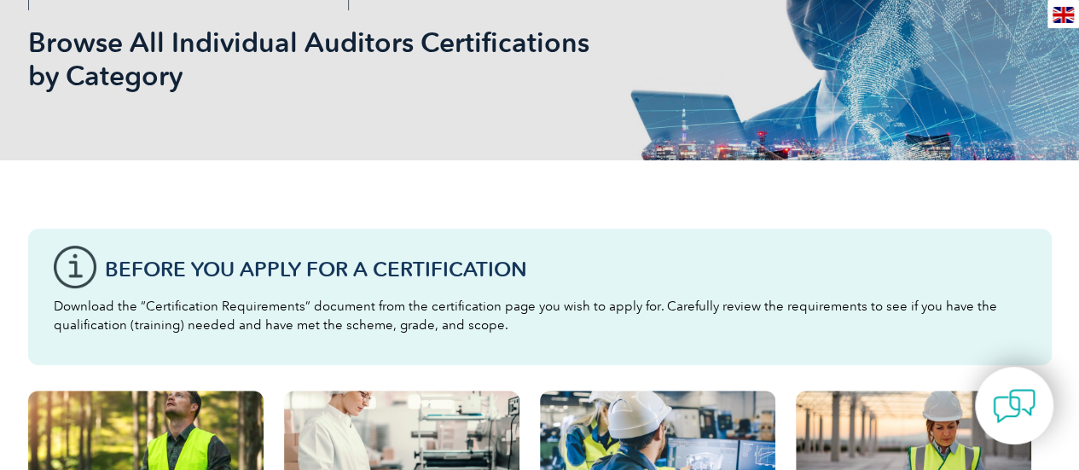
scroll to position [0, 0]
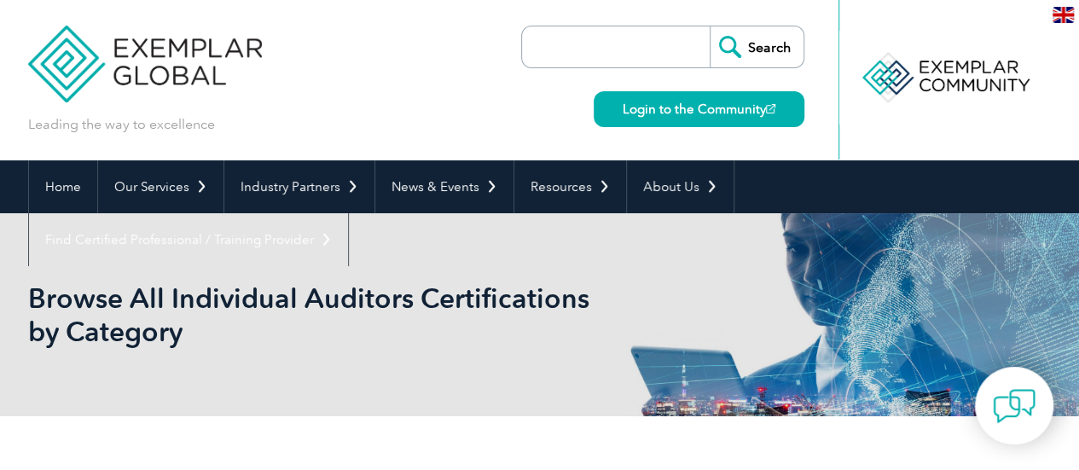
click at [643, 43] on input "search" at bounding box center [620, 46] width 179 height 41
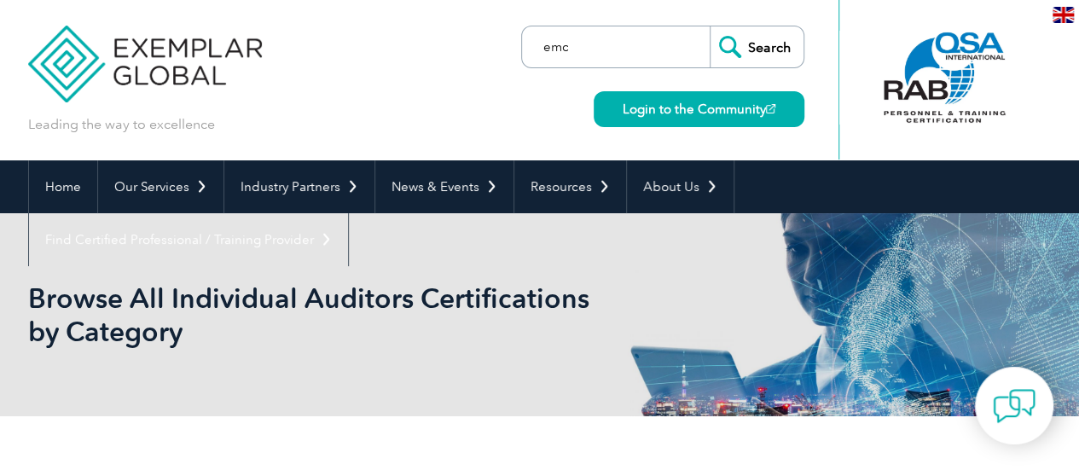
type input "emc"
click at [710, 26] on input "Search" at bounding box center [757, 46] width 94 height 41
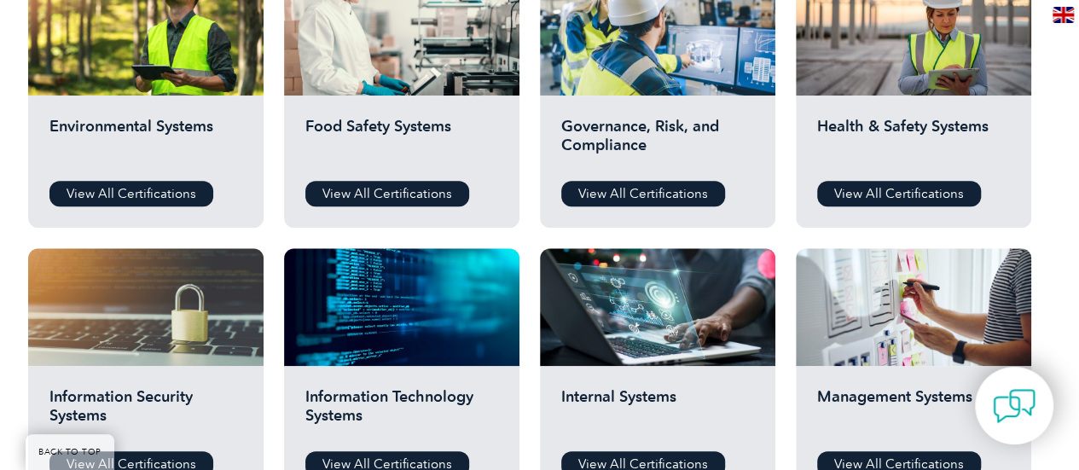
scroll to position [683, 0]
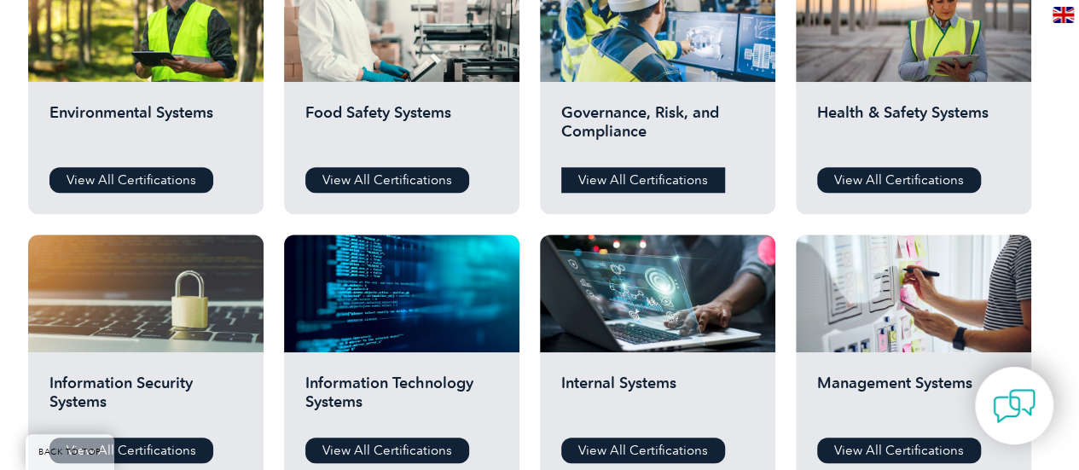
click at [644, 173] on link "View All Certifications" at bounding box center [643, 180] width 164 height 26
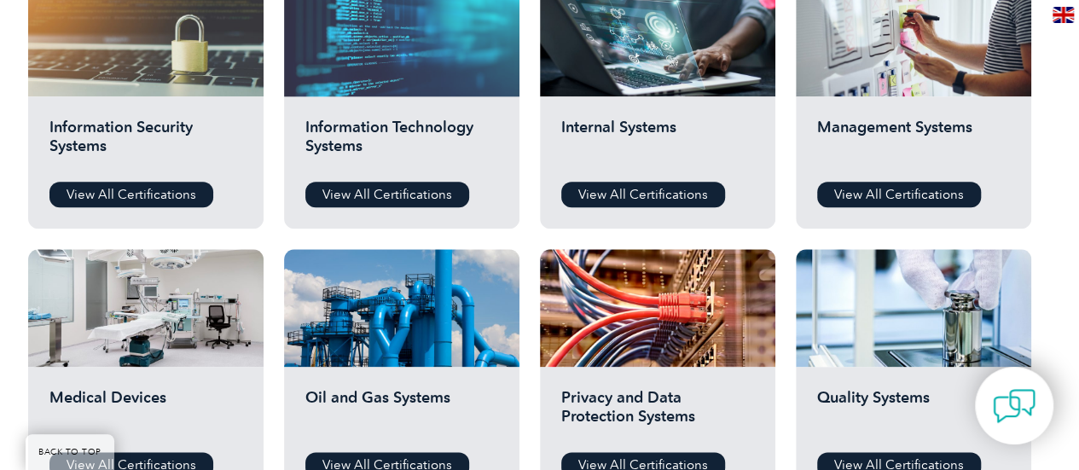
scroll to position [1024, 0]
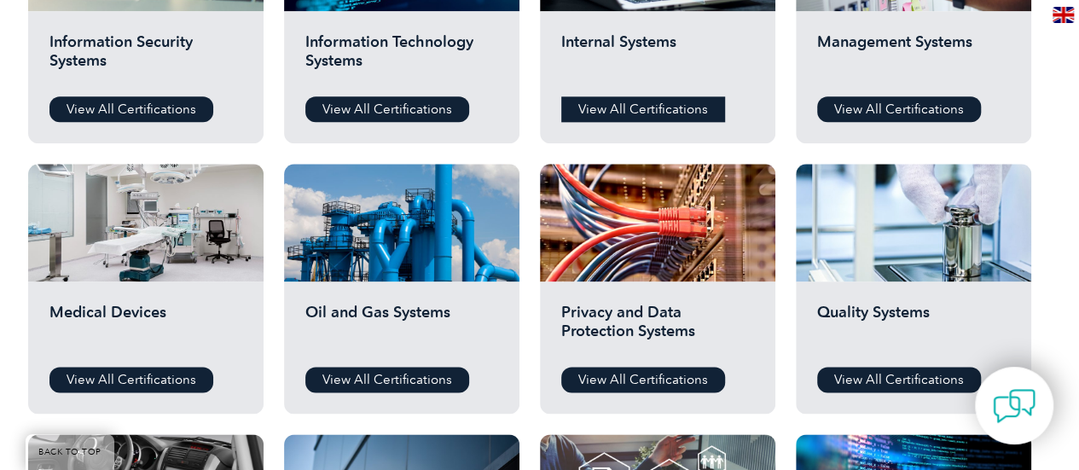
click at [655, 96] on link "View All Certifications" at bounding box center [643, 109] width 164 height 26
click at [116, 371] on link "View All Certifications" at bounding box center [131, 380] width 164 height 26
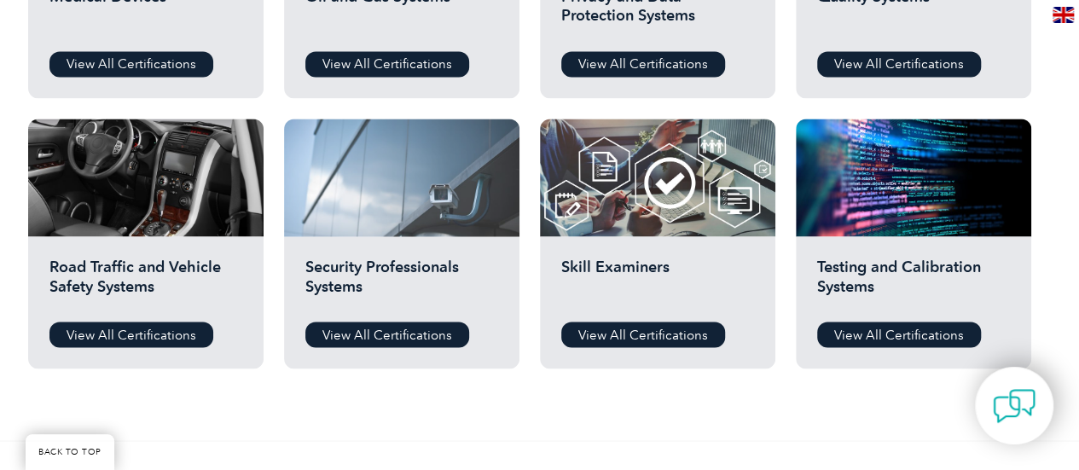
scroll to position [1365, 0]
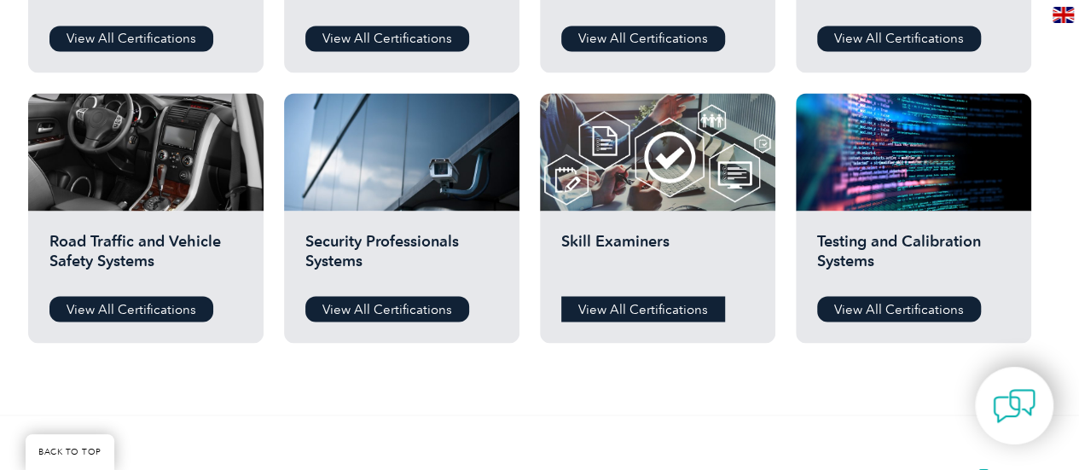
click at [625, 310] on link "View All Certifications" at bounding box center [643, 309] width 164 height 26
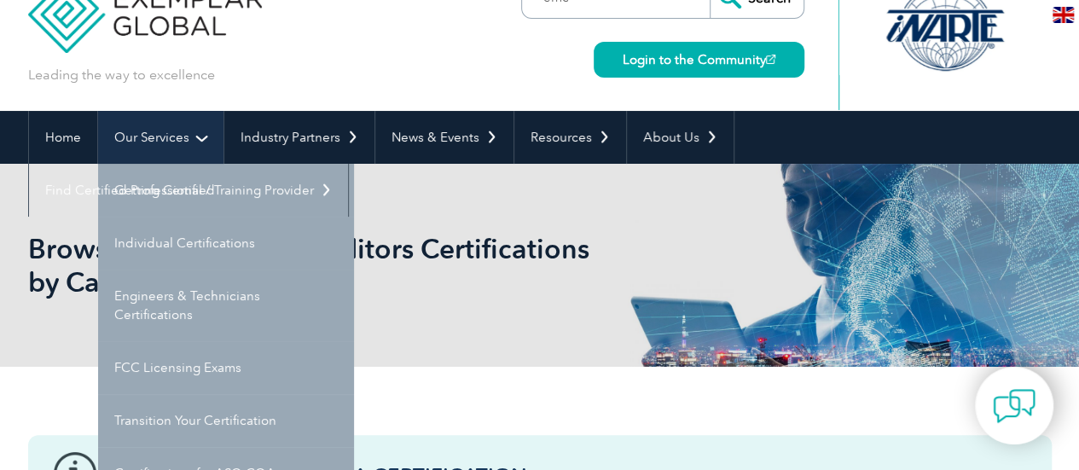
scroll to position [85, 0]
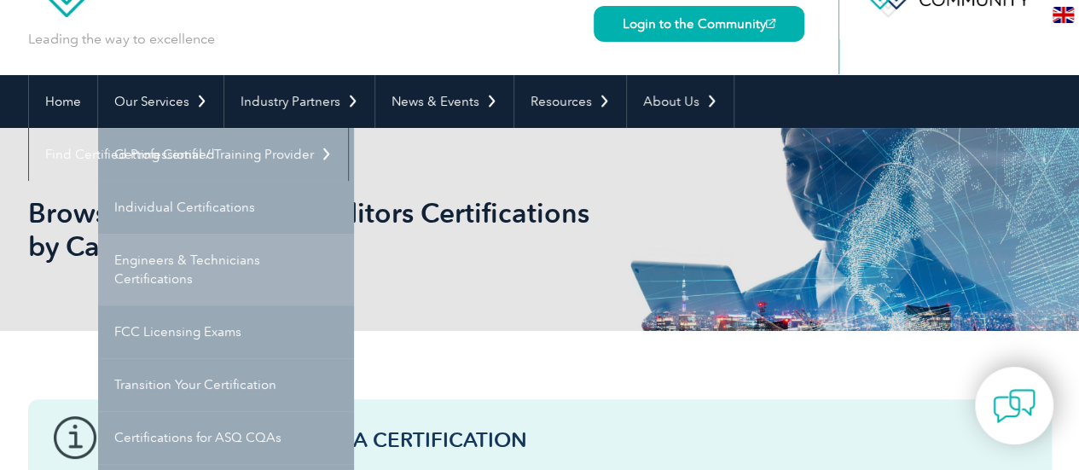
click at [147, 262] on link "Engineers & Technicians Certifications" at bounding box center [226, 270] width 256 height 72
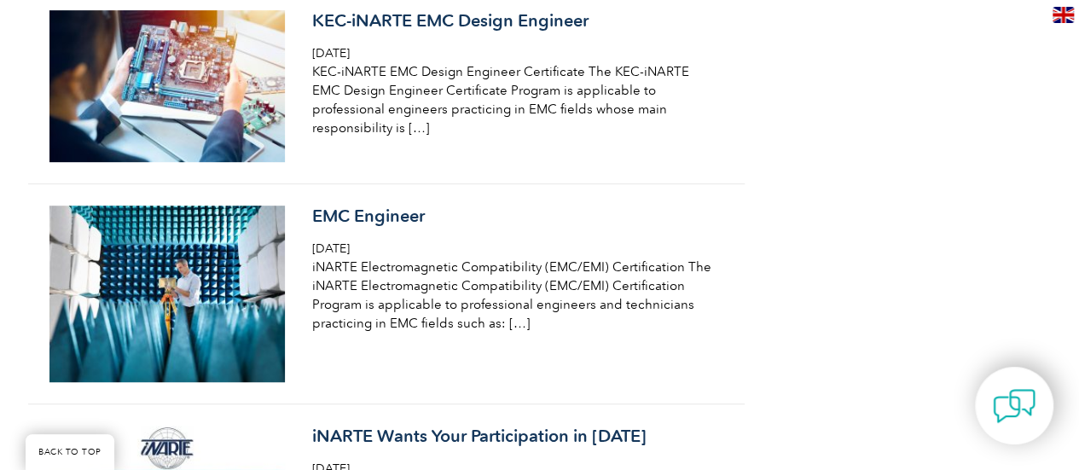
scroll to position [3754, 0]
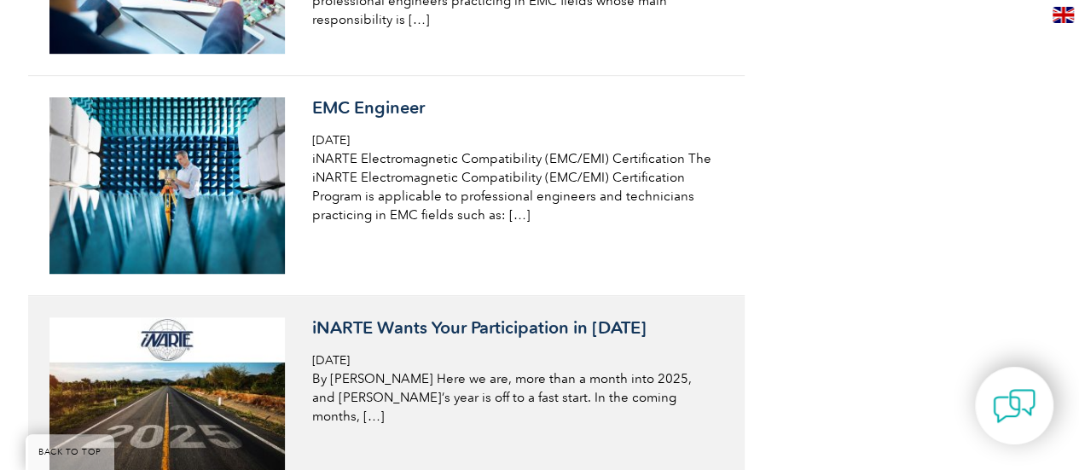
click at [524, 317] on h3 "iNARTE Wants Your Participation in [DATE]" at bounding box center [514, 327] width 404 height 21
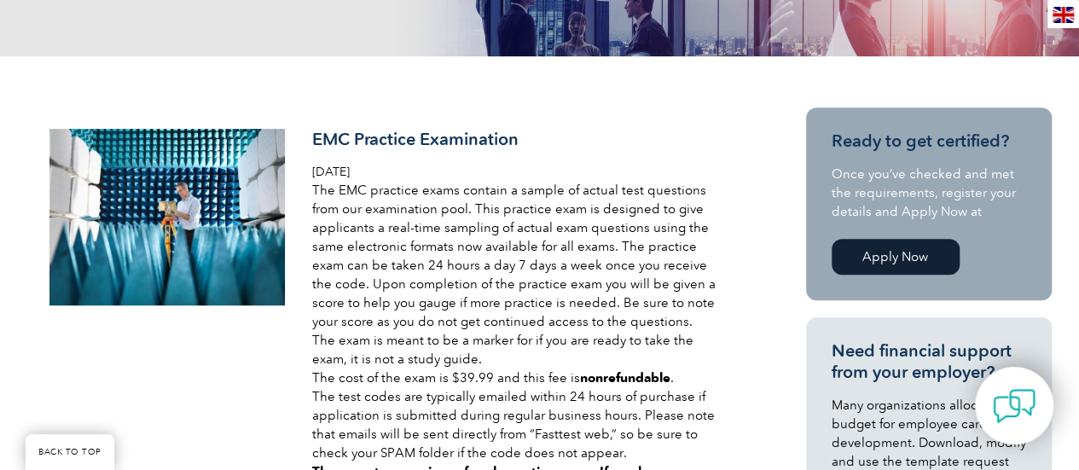
scroll to position [341, 0]
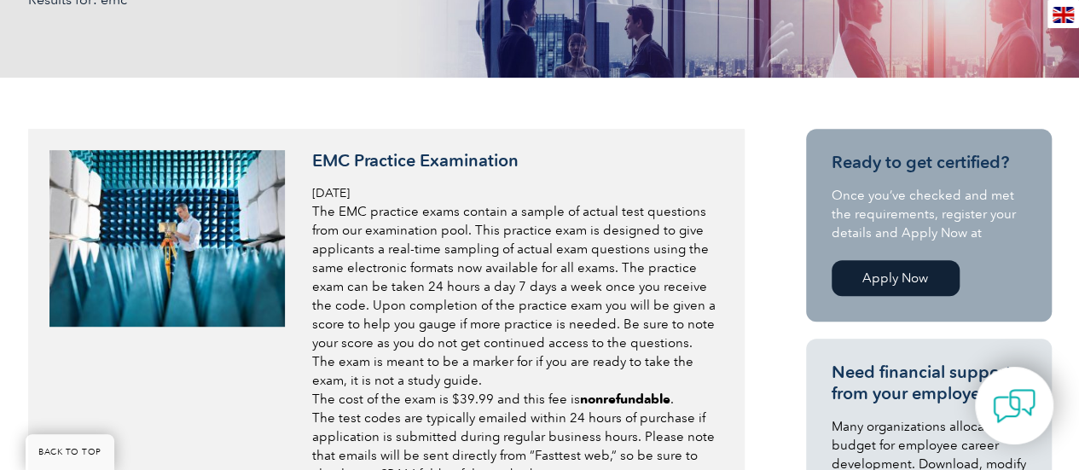
click at [395, 159] on h3 "EMC Practice Examination" at bounding box center [514, 160] width 404 height 21
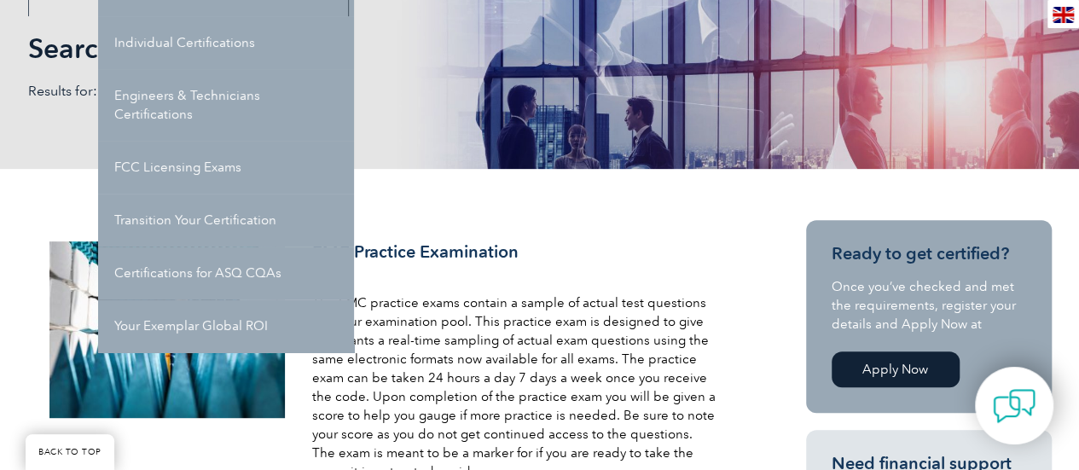
scroll to position [256, 0]
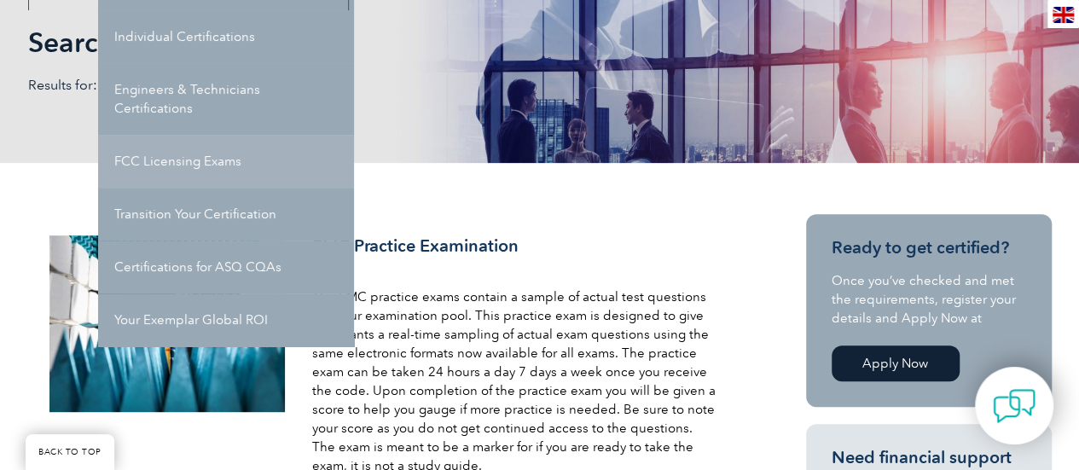
click at [180, 153] on link "FCC Licensing Exams" at bounding box center [226, 161] width 256 height 53
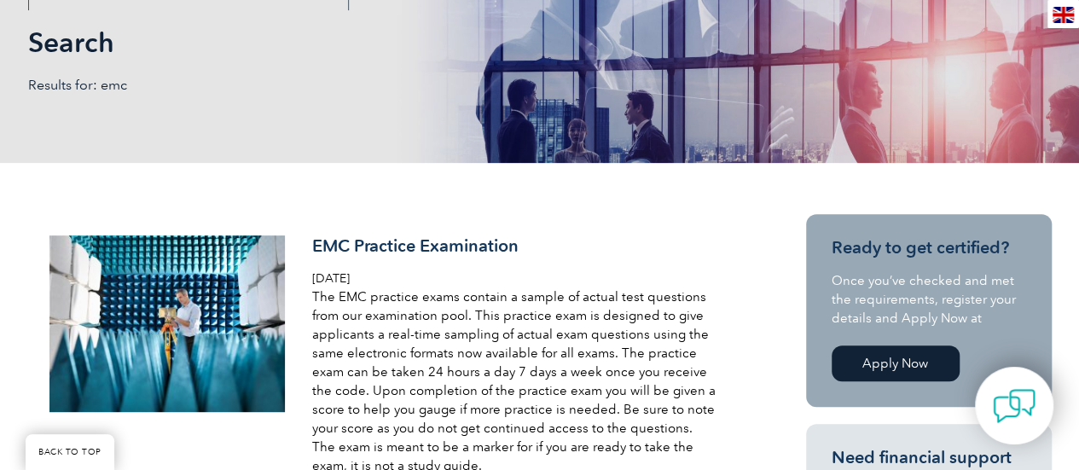
scroll to position [0, 0]
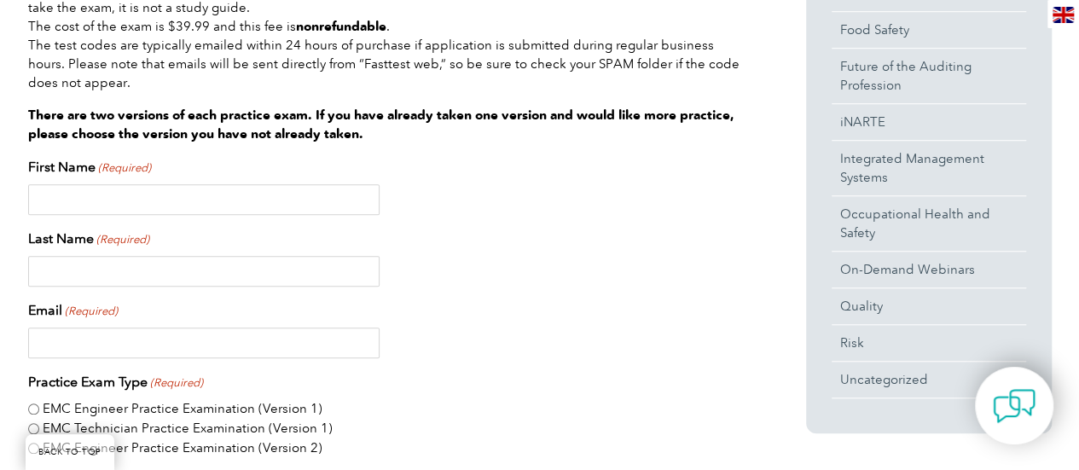
scroll to position [427, 0]
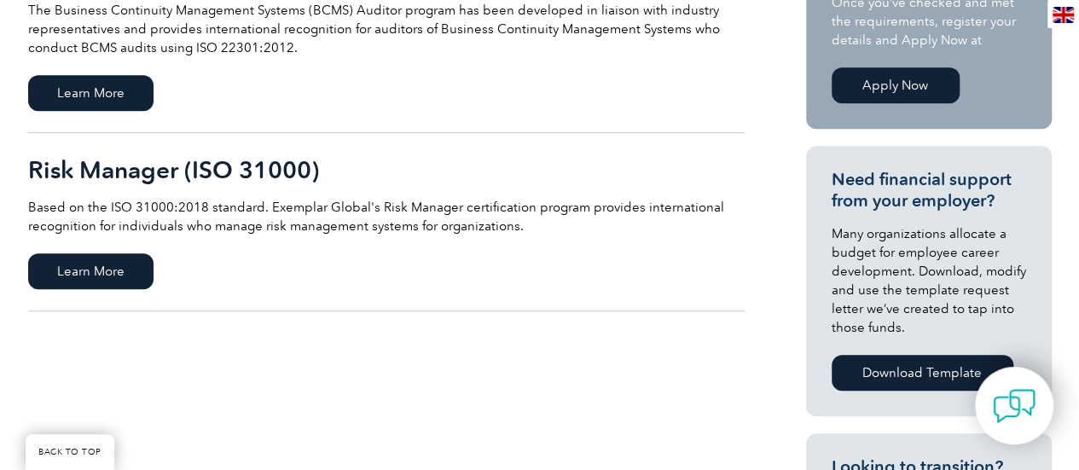
scroll to position [683, 0]
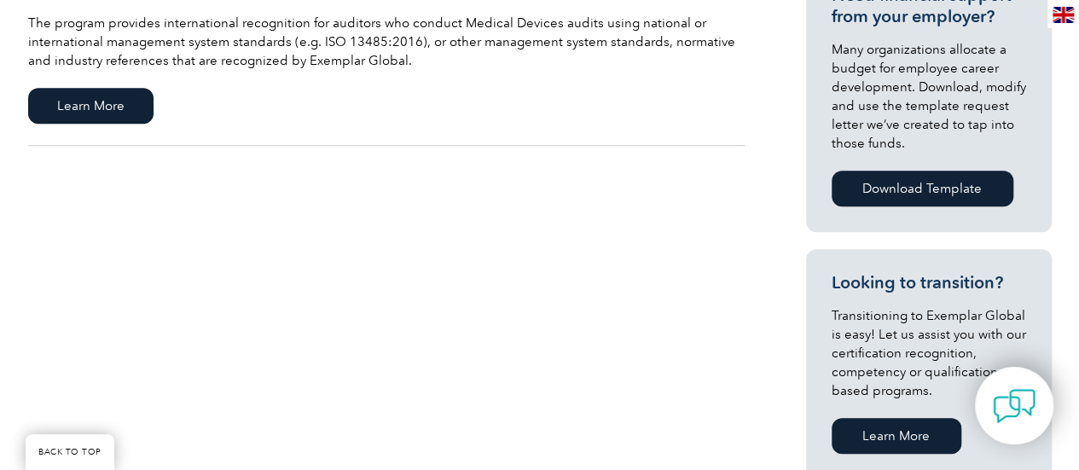
scroll to position [597, 0]
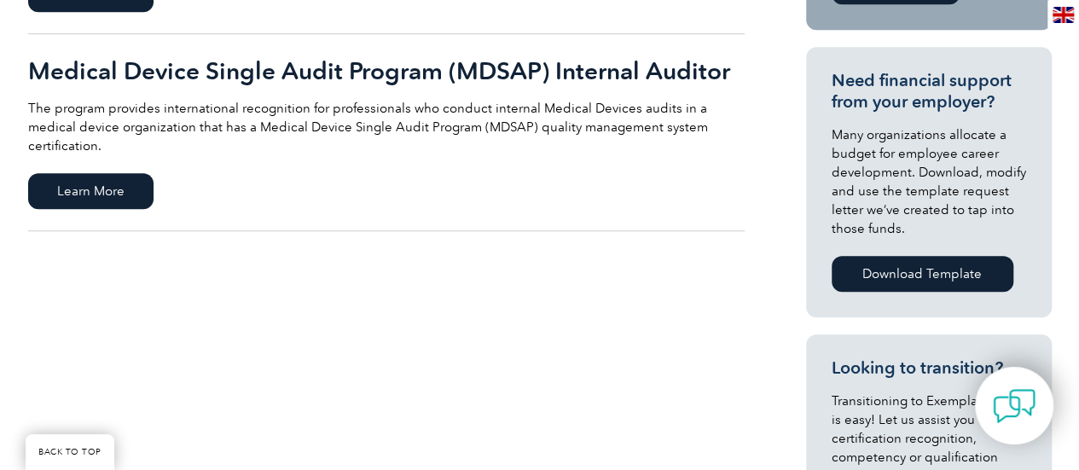
scroll to position [341, 0]
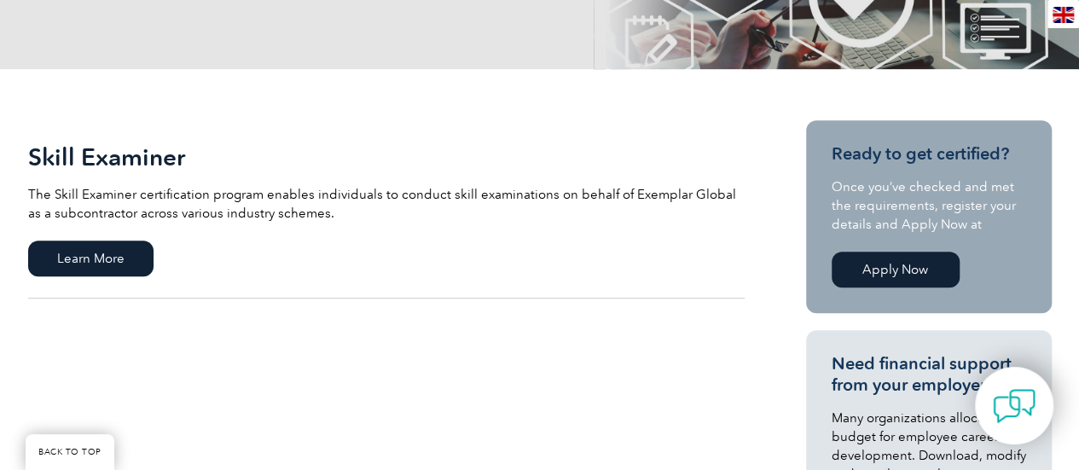
scroll to position [341, 0]
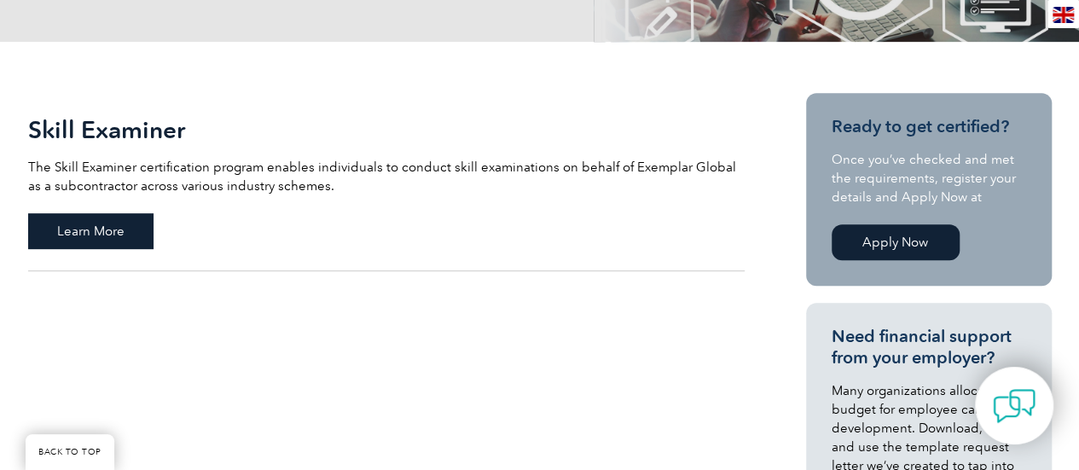
click at [114, 224] on span "Learn More" at bounding box center [90, 231] width 125 height 36
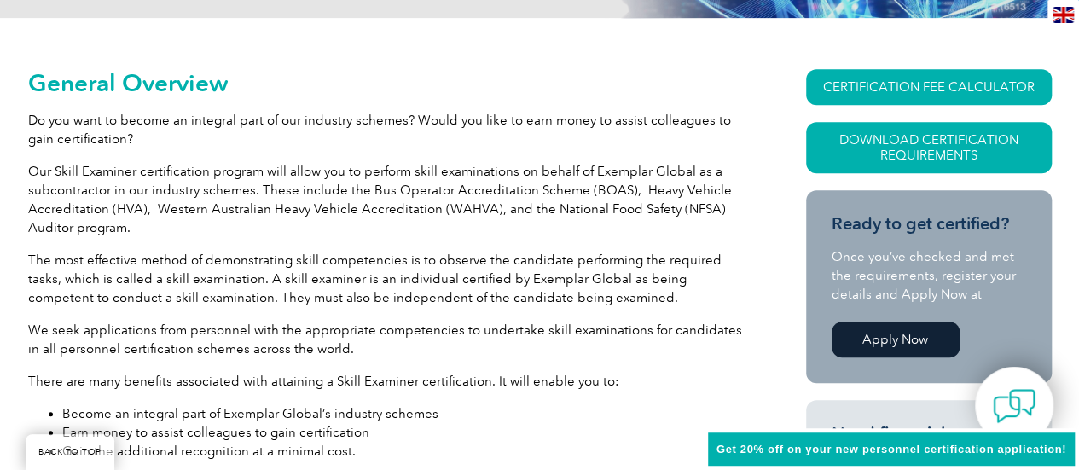
scroll to position [372, 0]
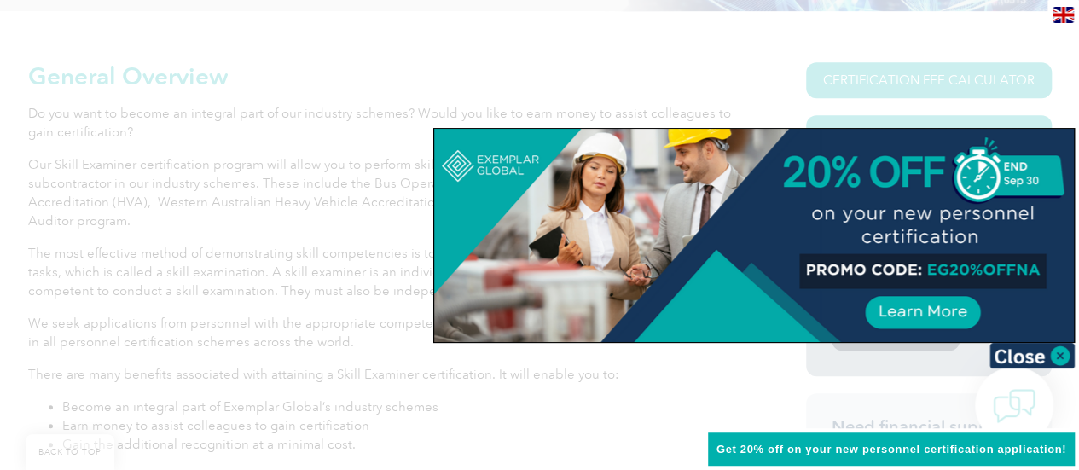
click at [1055, 352] on img at bounding box center [1032, 356] width 85 height 26
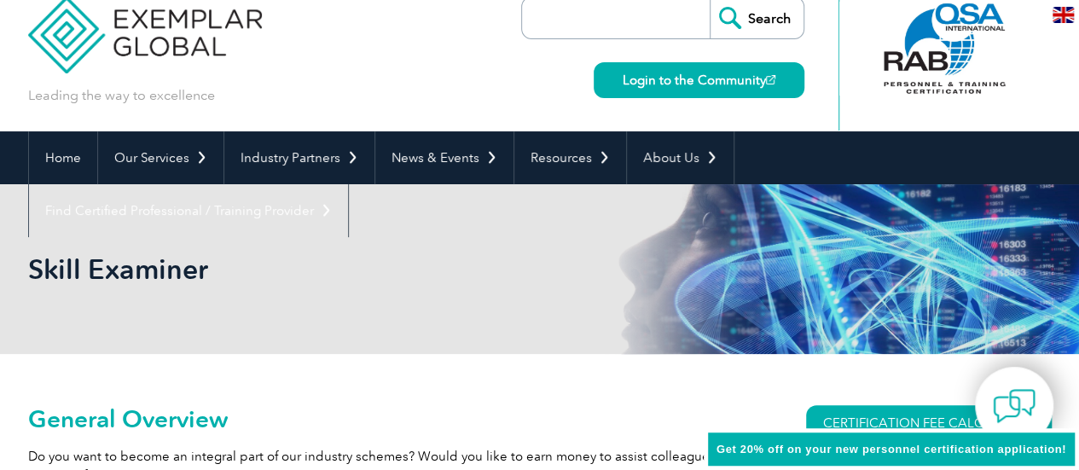
scroll to position [0, 0]
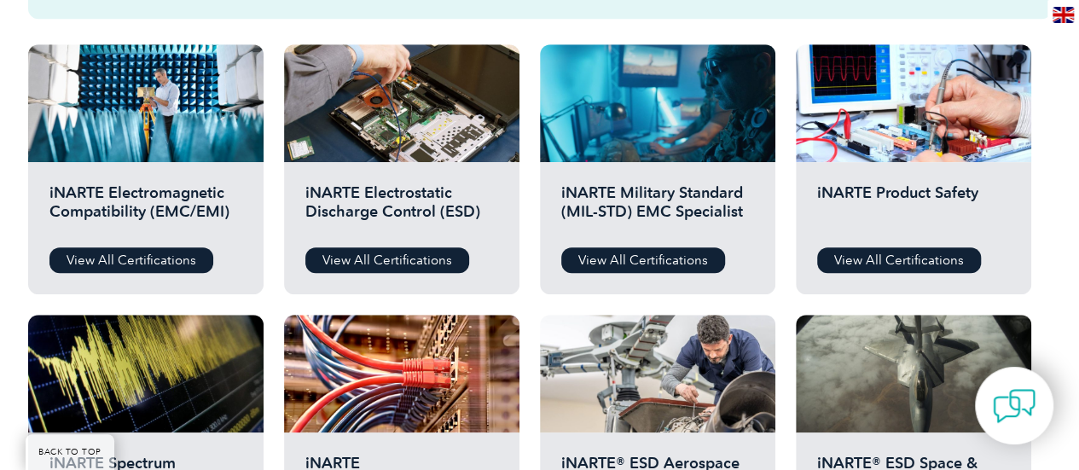
scroll to position [597, 0]
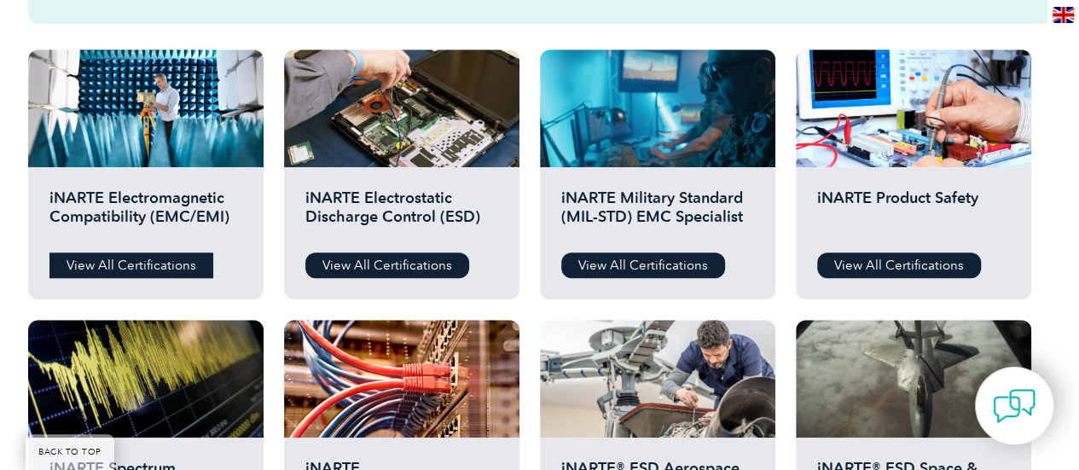
click at [157, 260] on link "View All Certifications" at bounding box center [131, 266] width 164 height 26
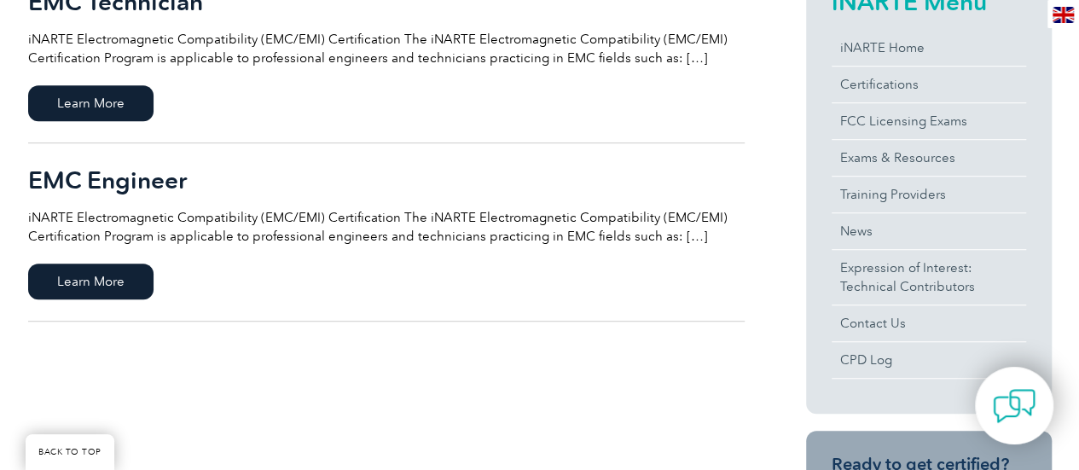
scroll to position [512, 0]
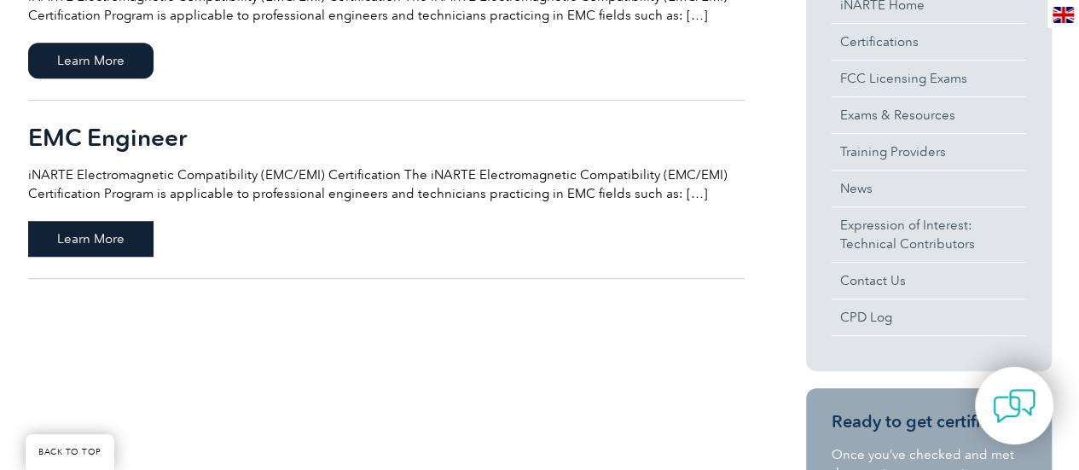
click at [111, 231] on span "Learn More" at bounding box center [90, 239] width 125 height 36
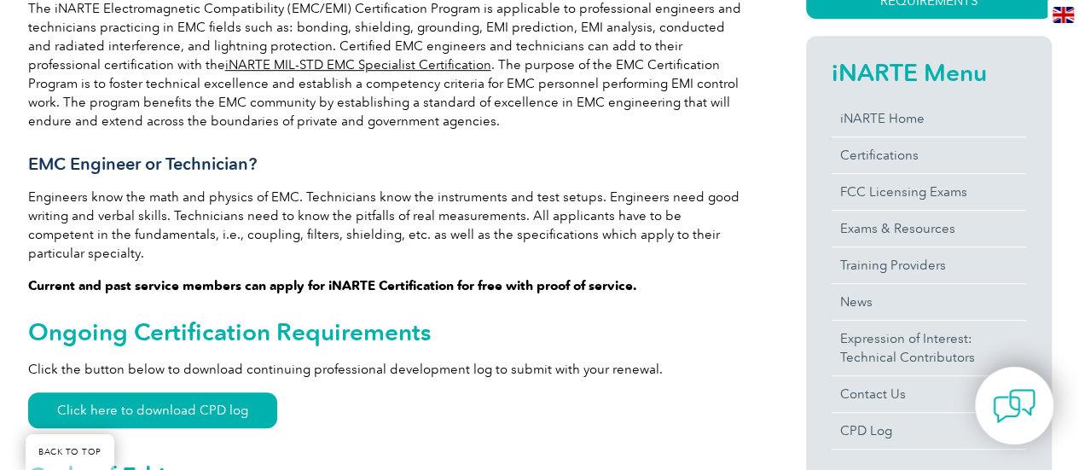
scroll to position [605, 0]
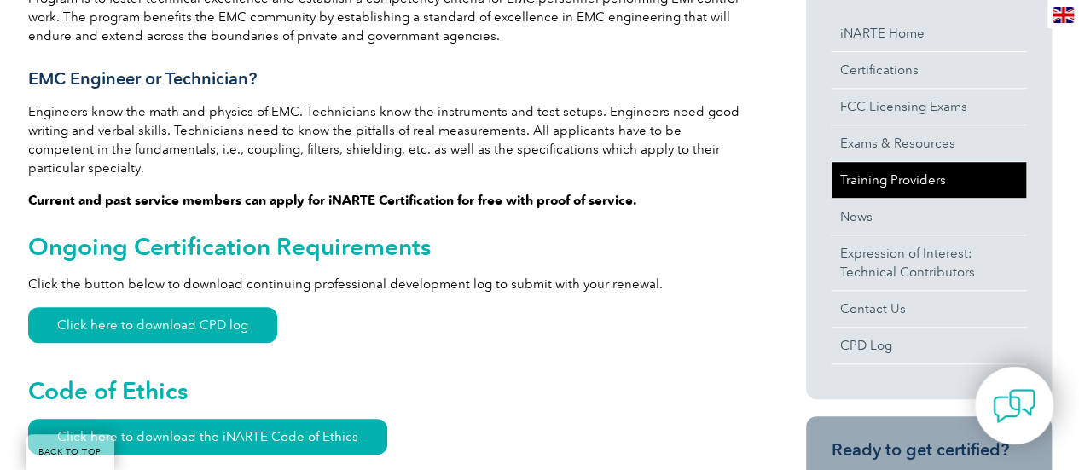
click at [895, 181] on link "Training Providers" at bounding box center [929, 180] width 195 height 36
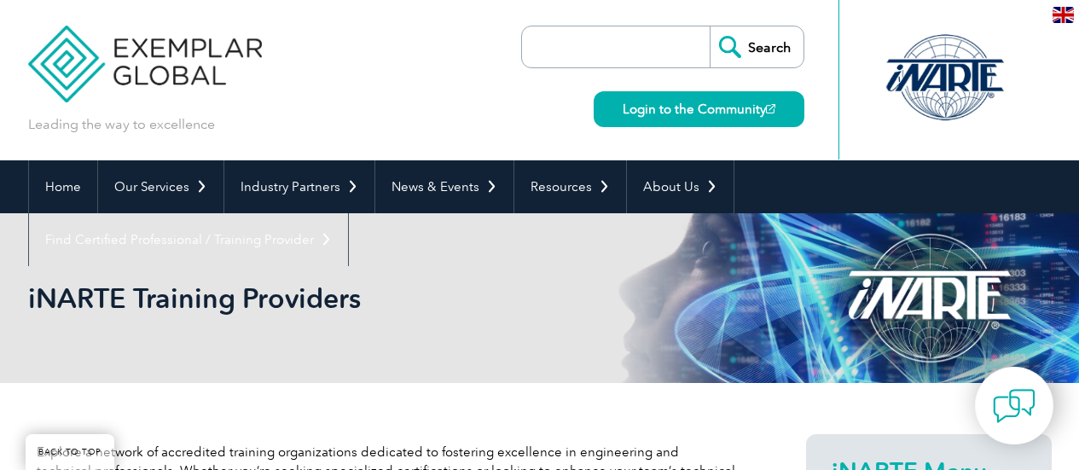
scroll to position [659, 0]
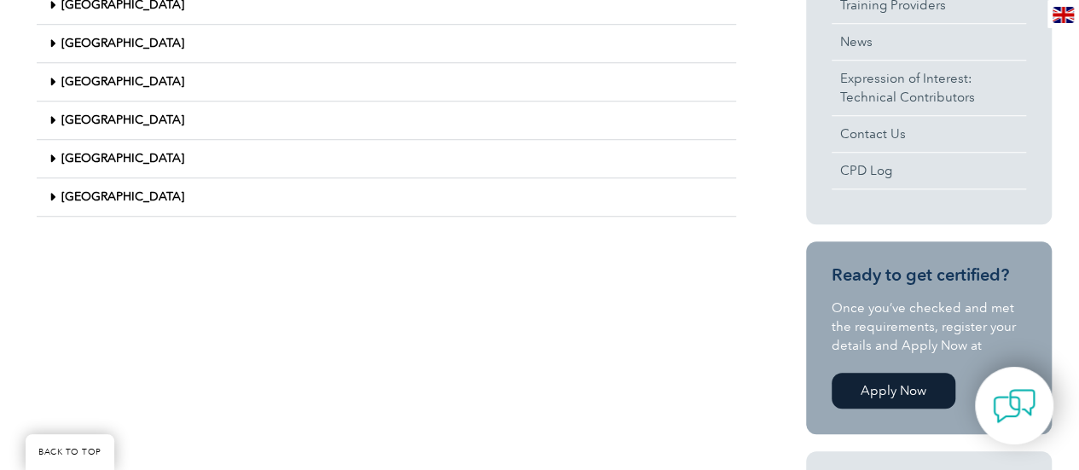
click at [49, 194] on icon at bounding box center [52, 197] width 6 height 12
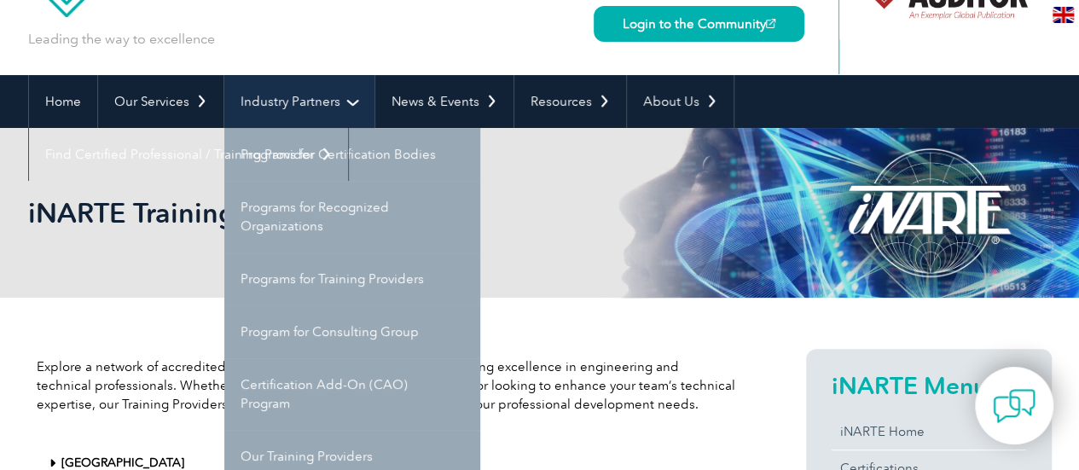
scroll to position [171, 0]
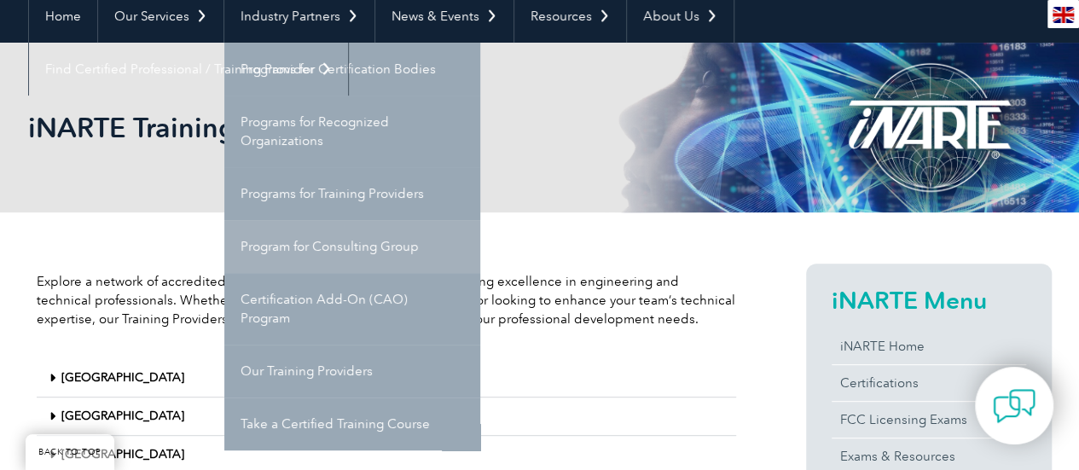
click at [316, 242] on link "Program for Consulting Group" at bounding box center [352, 246] width 256 height 53
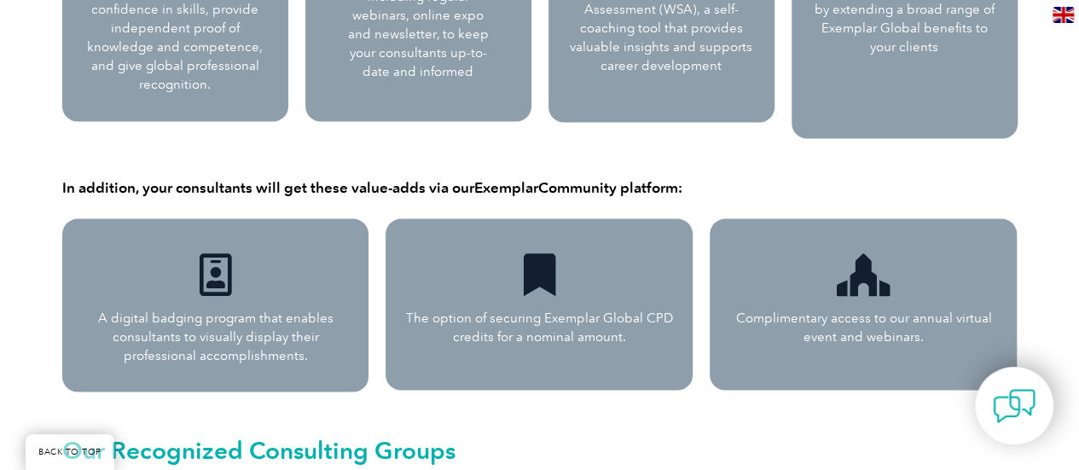
scroll to position [1346, 0]
